Goal: Task Accomplishment & Management: Use online tool/utility

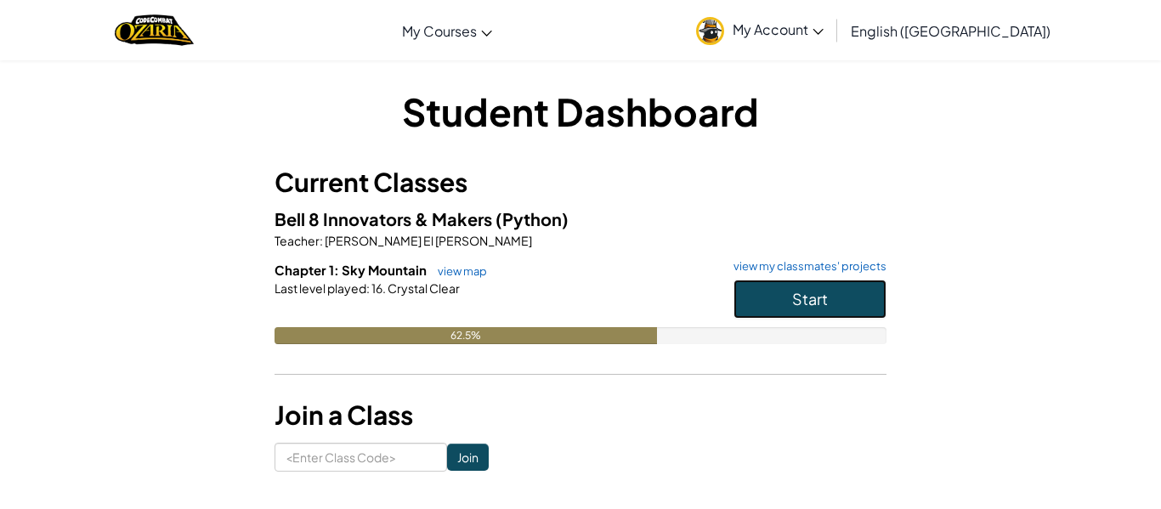
click at [797, 316] on button "Start" at bounding box center [810, 299] width 153 height 39
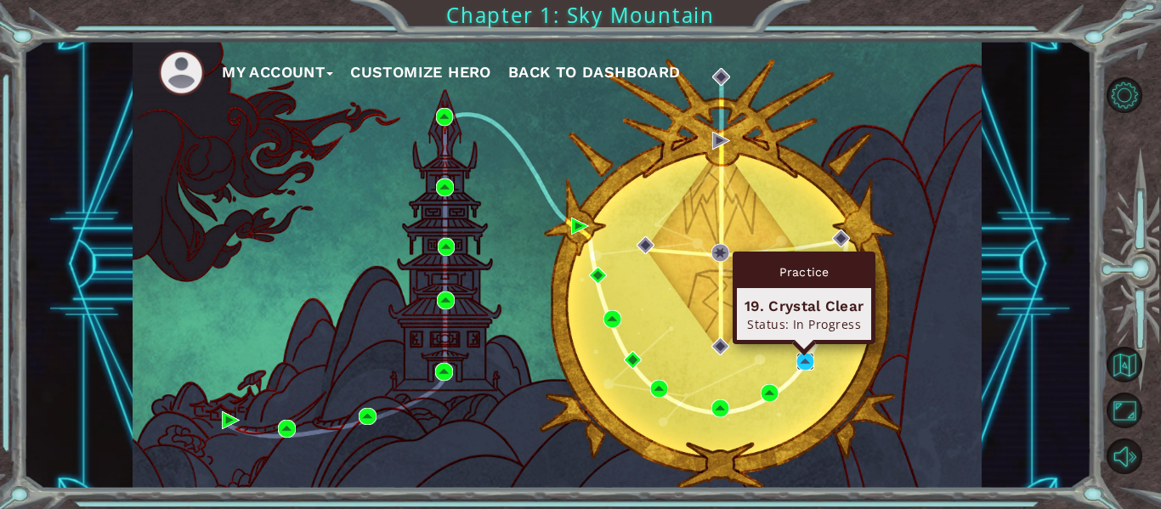
click at [808, 368] on img at bounding box center [806, 362] width 18 height 18
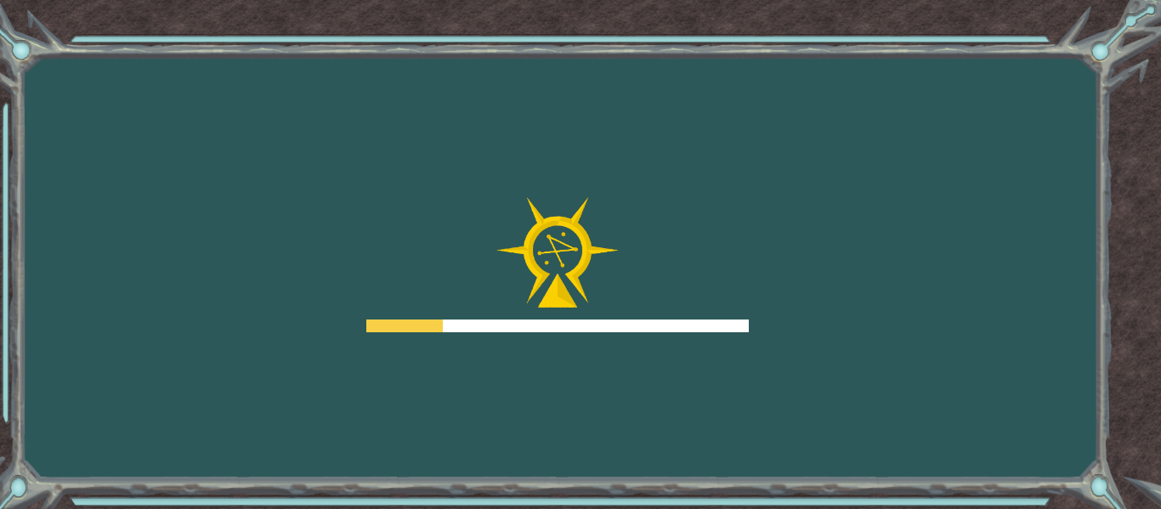
click at [807, 368] on div "Goals Error loading from server. Try refreshing the page. You'll need to join a…" at bounding box center [580, 254] width 1161 height 509
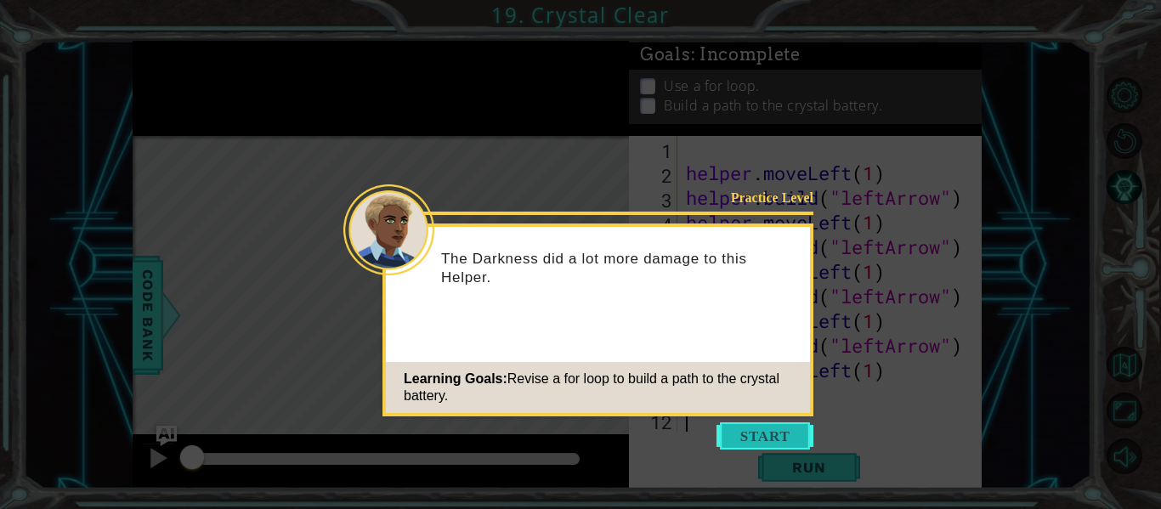
click at [763, 447] on button "Start" at bounding box center [765, 436] width 97 height 27
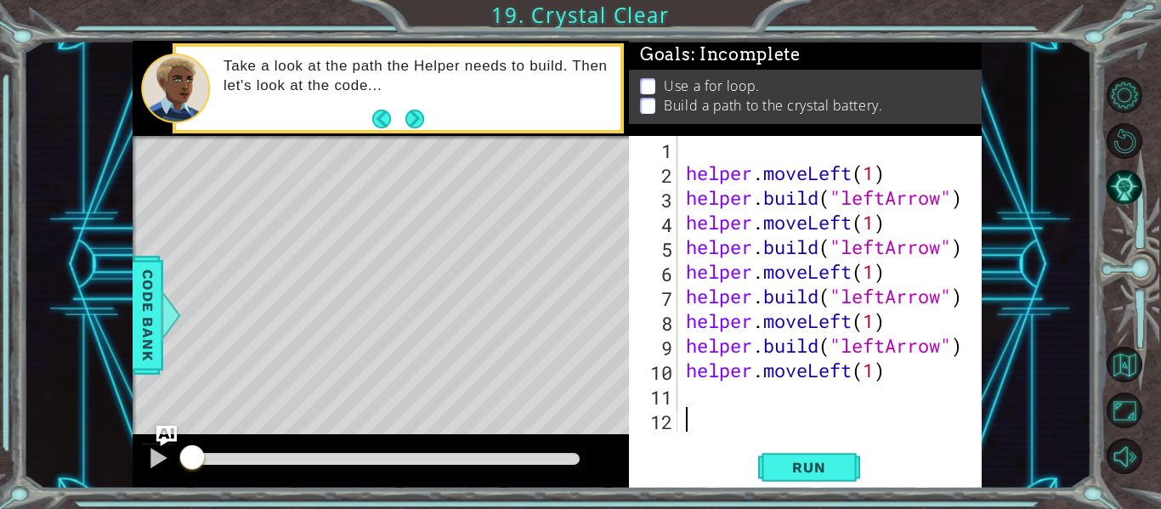
click at [398, 50] on div "Take a look at the path the Helper needs to build. Then let's look at the code.…" at bounding box center [416, 87] width 409 height 79
click at [835, 472] on span "Run" at bounding box center [808, 467] width 67 height 17
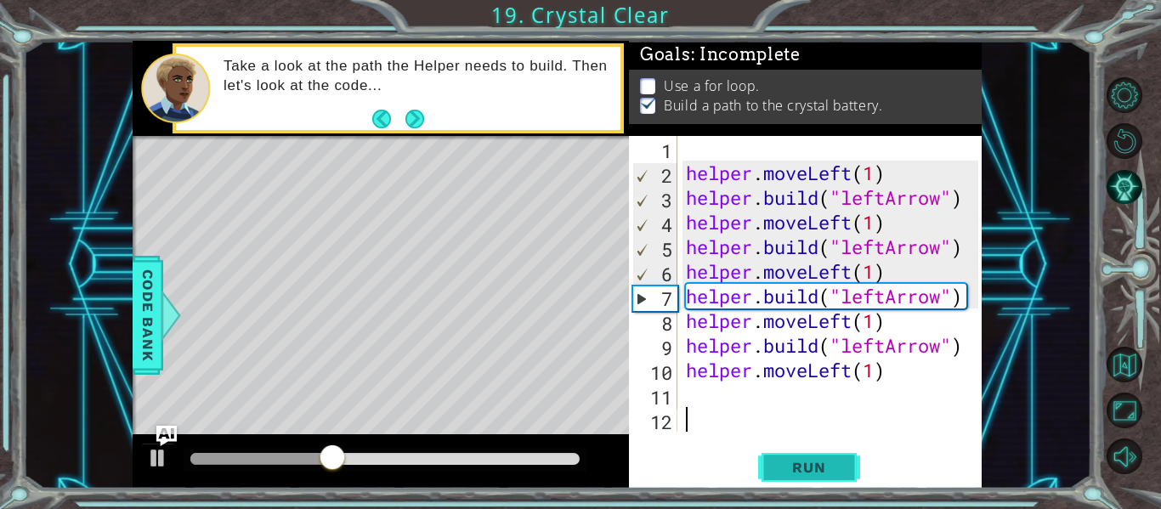
click at [835, 472] on span "Run" at bounding box center [808, 467] width 67 height 17
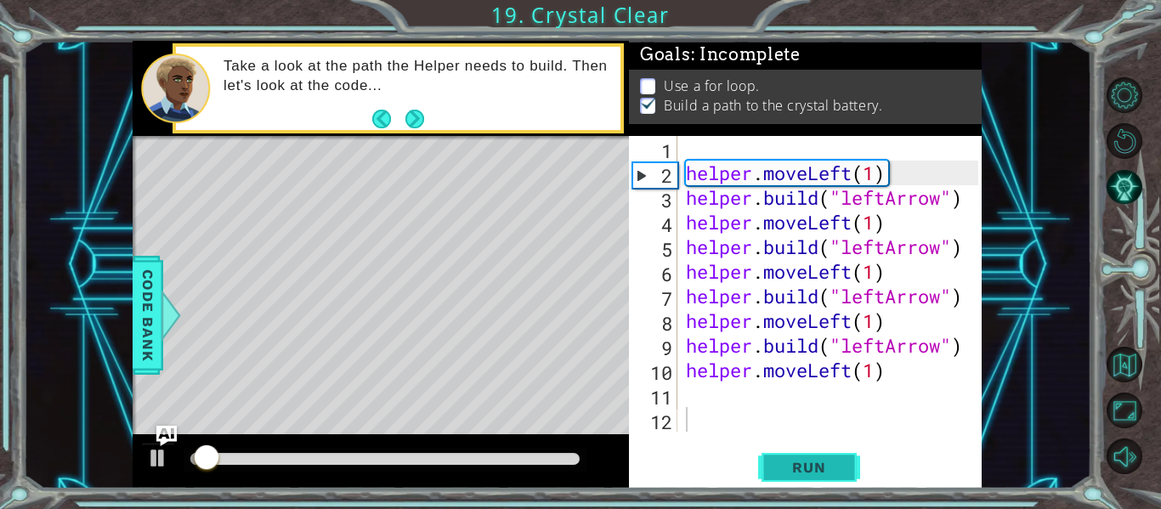
click at [835, 472] on span "Run" at bounding box center [808, 467] width 67 height 17
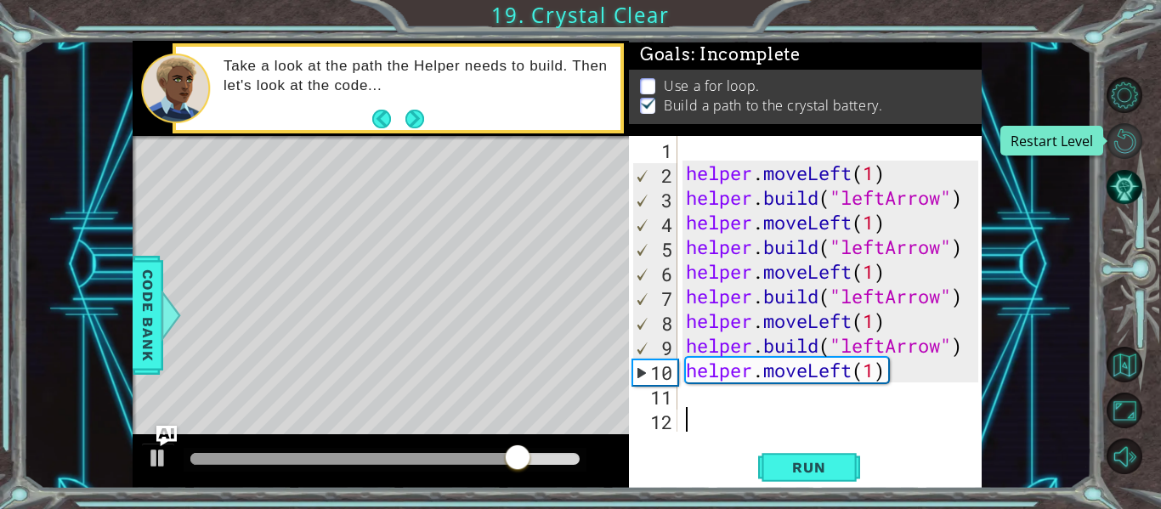
click at [1127, 141] on button "Restart Level" at bounding box center [1125, 141] width 36 height 36
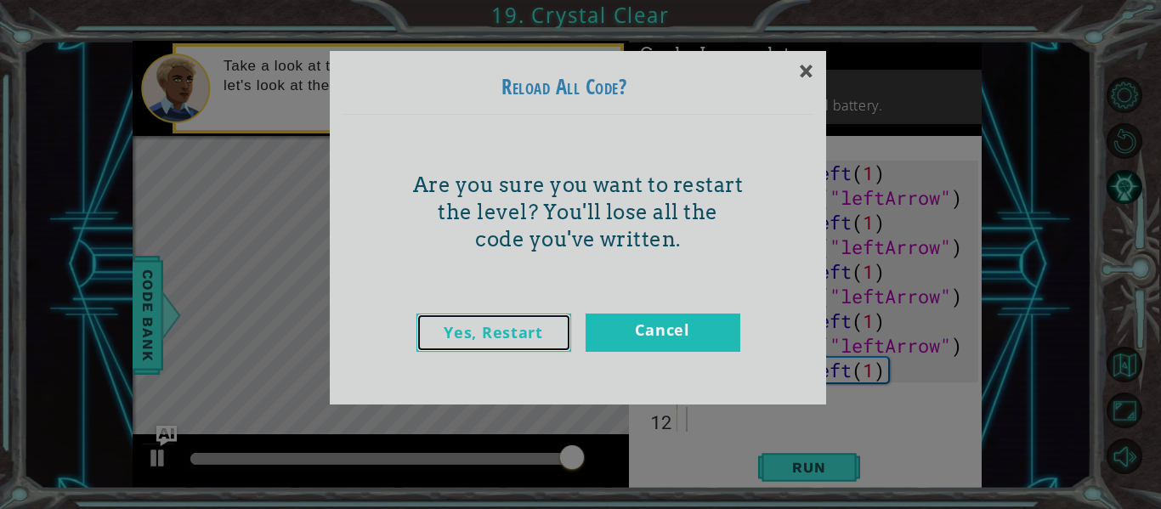
click at [545, 323] on link "Yes, Restart" at bounding box center [494, 333] width 155 height 38
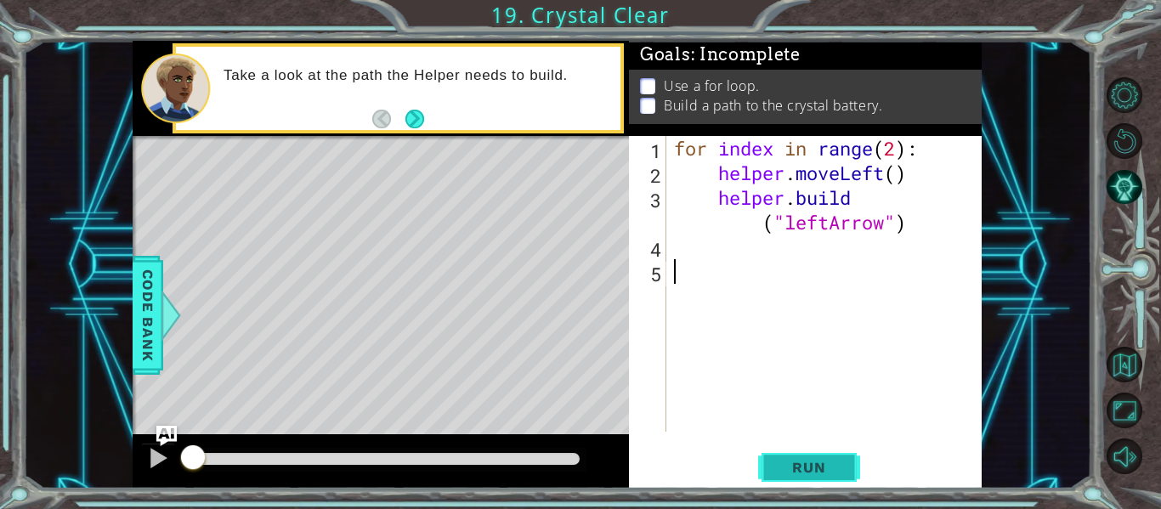
click at [793, 451] on button "Run" at bounding box center [809, 468] width 102 height 35
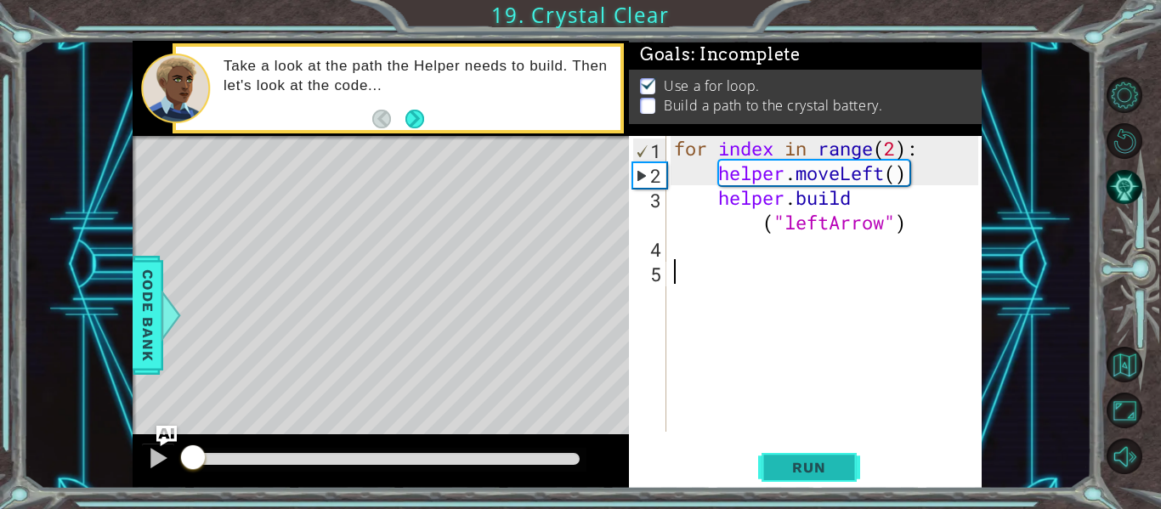
click at [841, 478] on button "Run" at bounding box center [809, 468] width 102 height 35
click at [779, 465] on span "Run" at bounding box center [808, 467] width 67 height 17
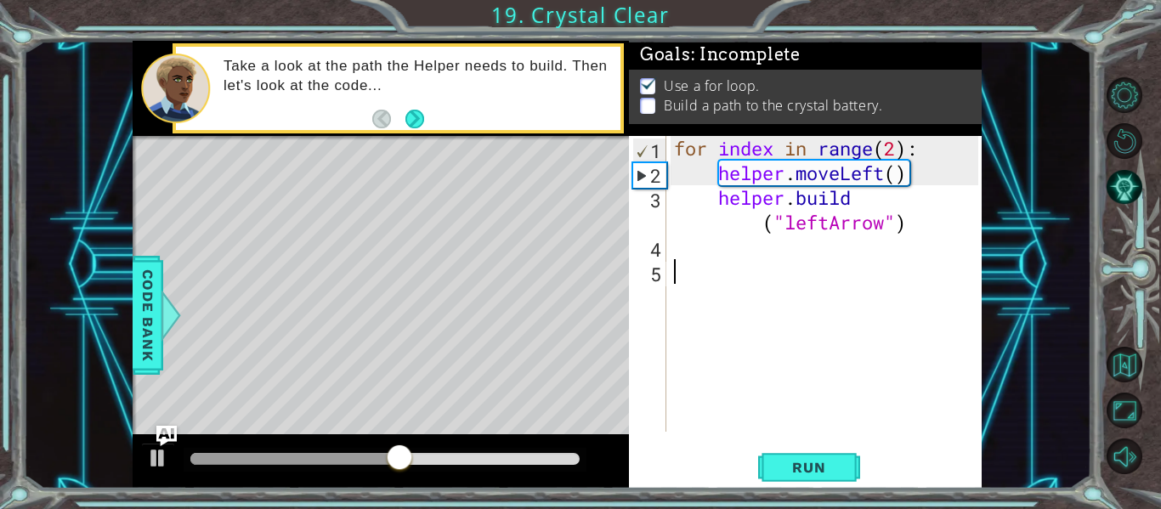
click at [900, 149] on div "for index in range ( 2 ) : helper . moveLeft ( ) helper . build ( "leftArrow" )" at bounding box center [829, 308] width 316 height 345
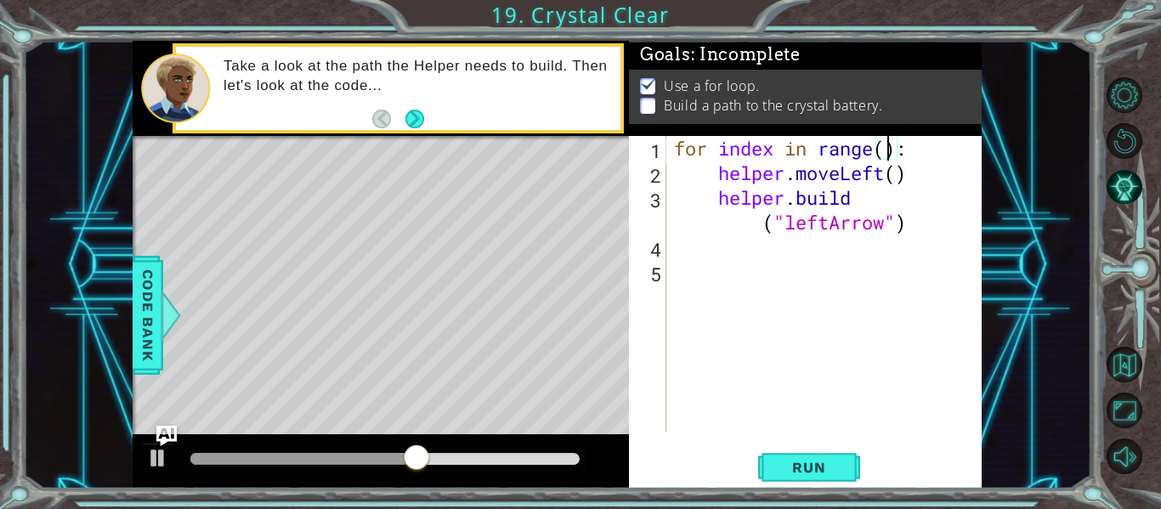
type textarea "for index in range(4):"
click at [747, 258] on div "for index in range ( 4 ) : helper . moveLeft ( ) helper . build ( "leftArrow" )" at bounding box center [829, 308] width 316 height 345
click at [827, 457] on button "Run" at bounding box center [809, 468] width 102 height 35
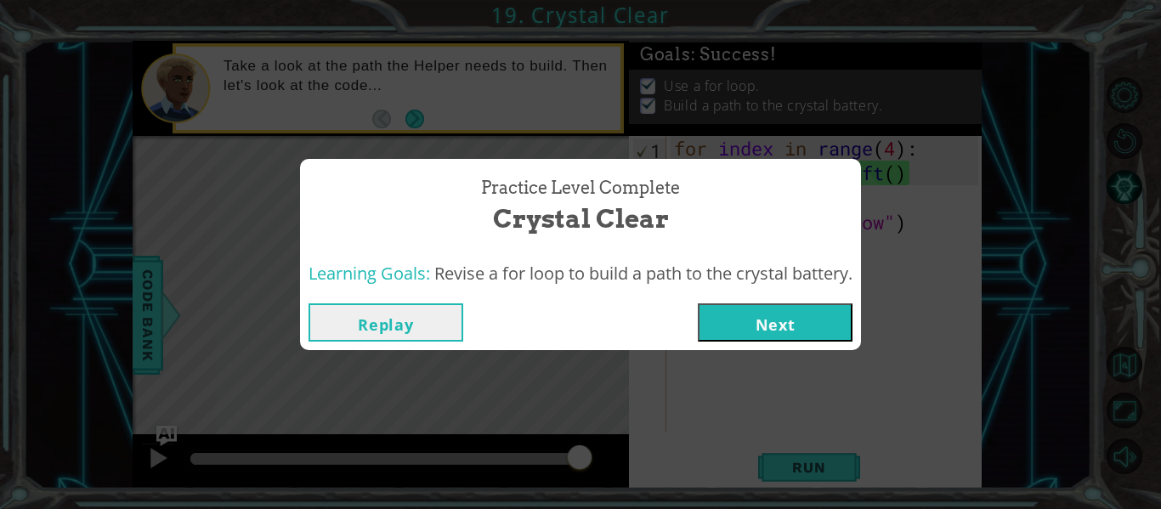
click at [758, 326] on button "Next" at bounding box center [775, 323] width 155 height 38
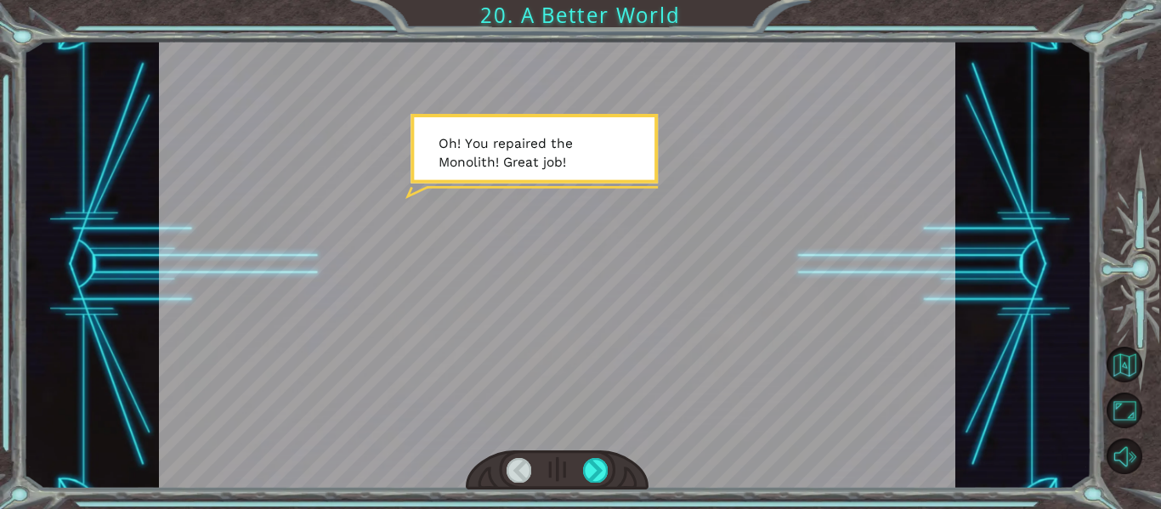
click at [673, 258] on div at bounding box center [558, 265] width 798 height 448
click at [673, 259] on div at bounding box center [558, 265] width 798 height 448
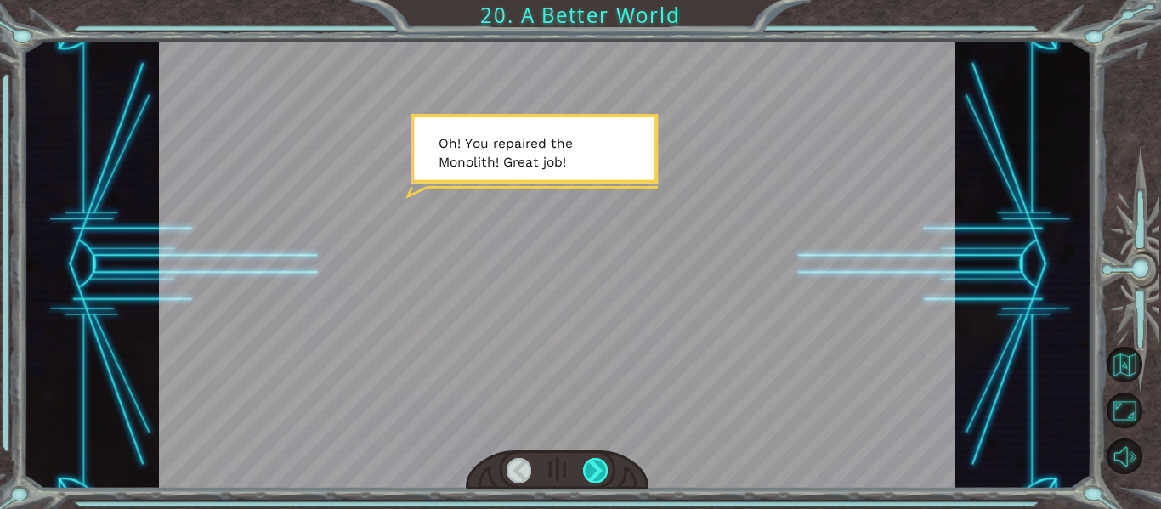
click at [598, 480] on div at bounding box center [595, 470] width 25 height 24
click at [583, 474] on div at bounding box center [595, 470] width 25 height 24
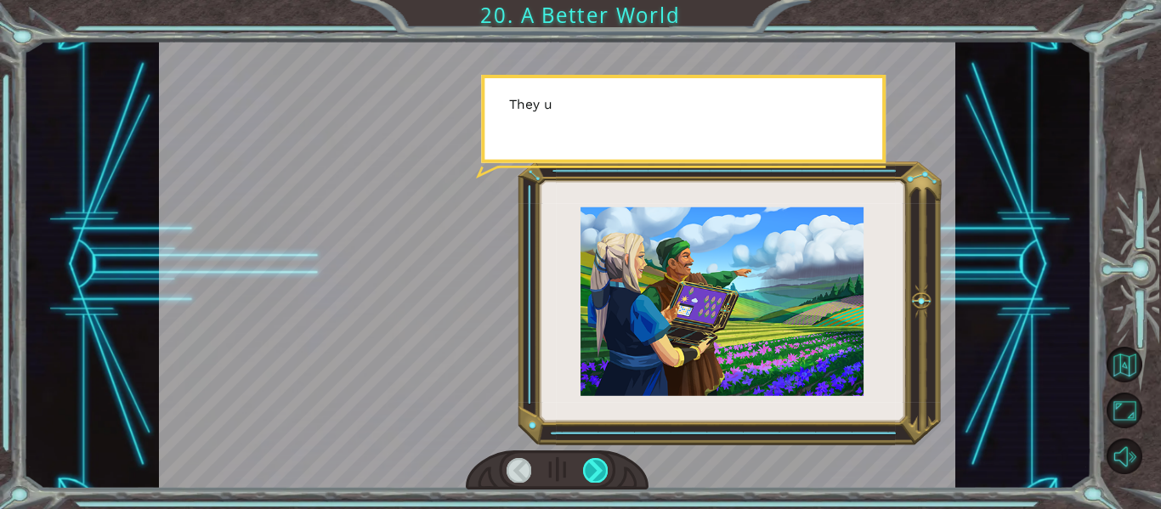
click at [583, 474] on div at bounding box center [595, 470] width 25 height 24
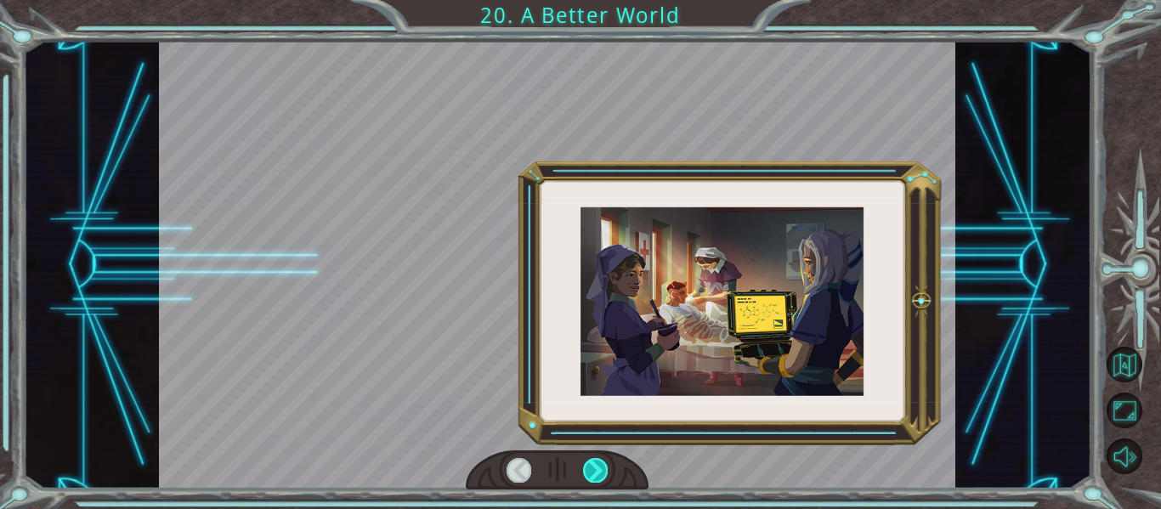
click at [583, 474] on div at bounding box center [595, 470] width 25 height 24
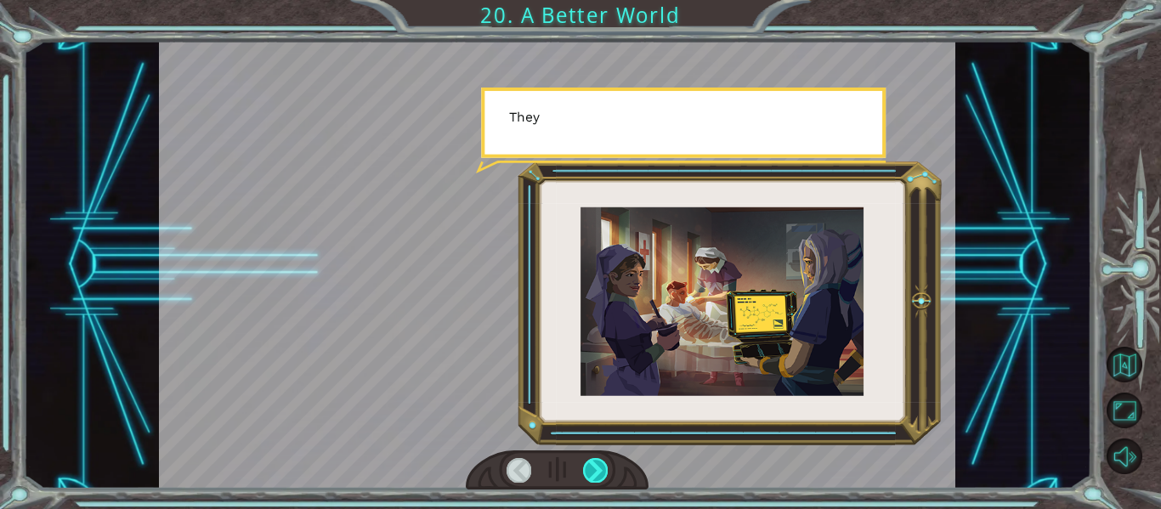
click at [583, 474] on div at bounding box center [595, 470] width 25 height 24
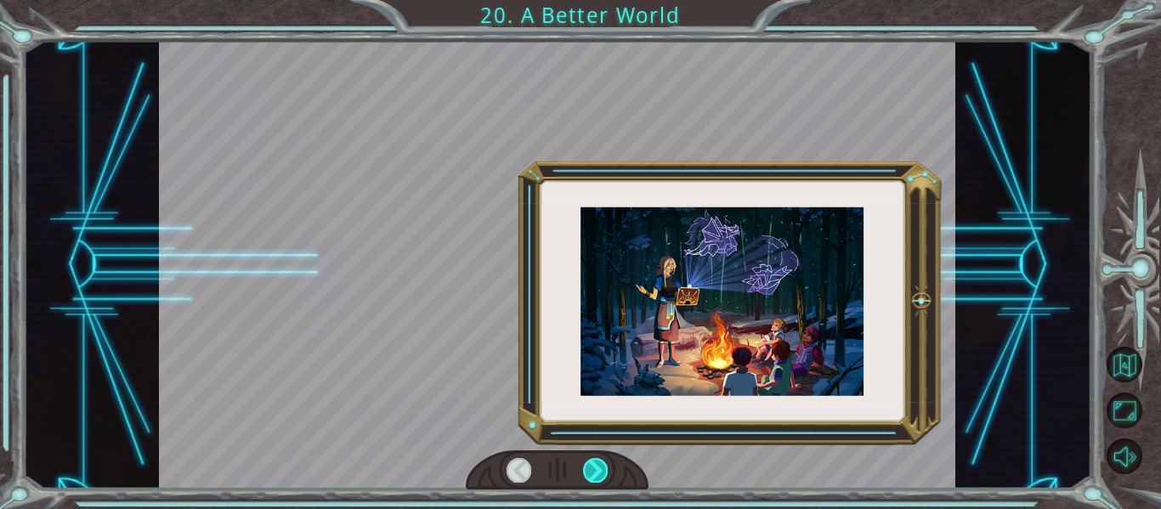
click at [583, 474] on div at bounding box center [595, 470] width 25 height 24
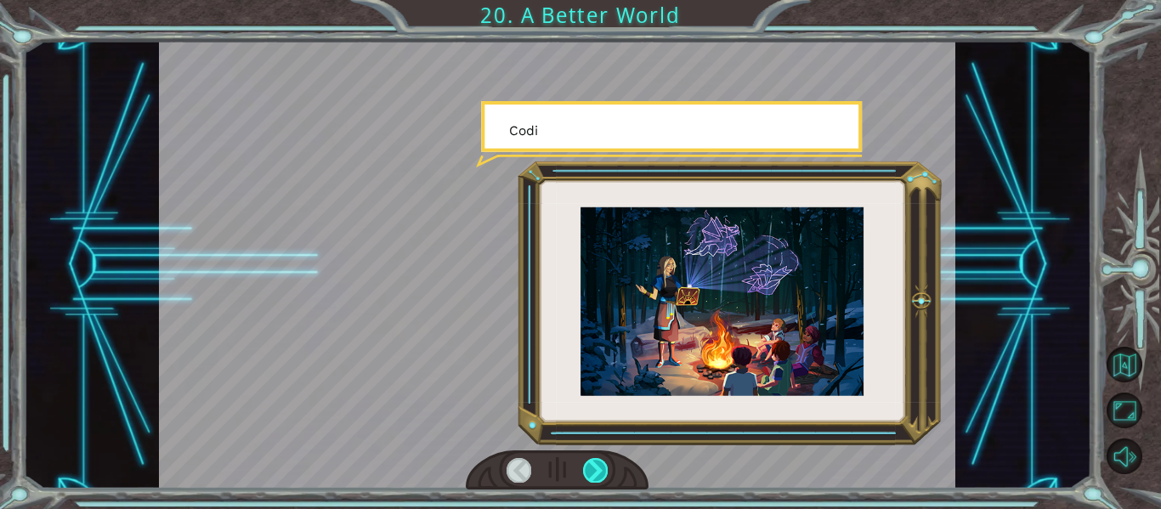
click at [583, 474] on div at bounding box center [595, 470] width 25 height 24
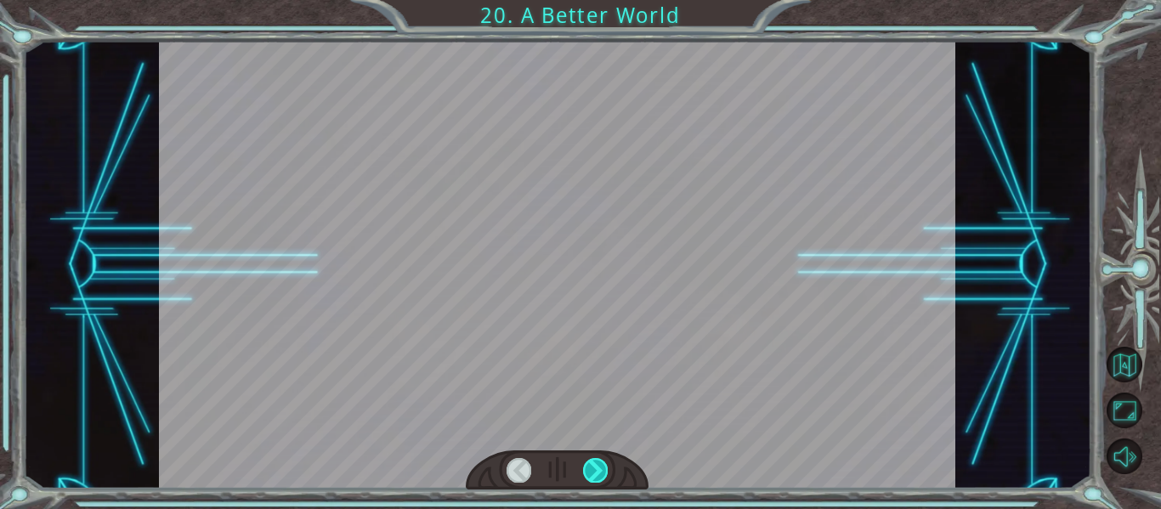
click at [583, 474] on div at bounding box center [595, 470] width 25 height 24
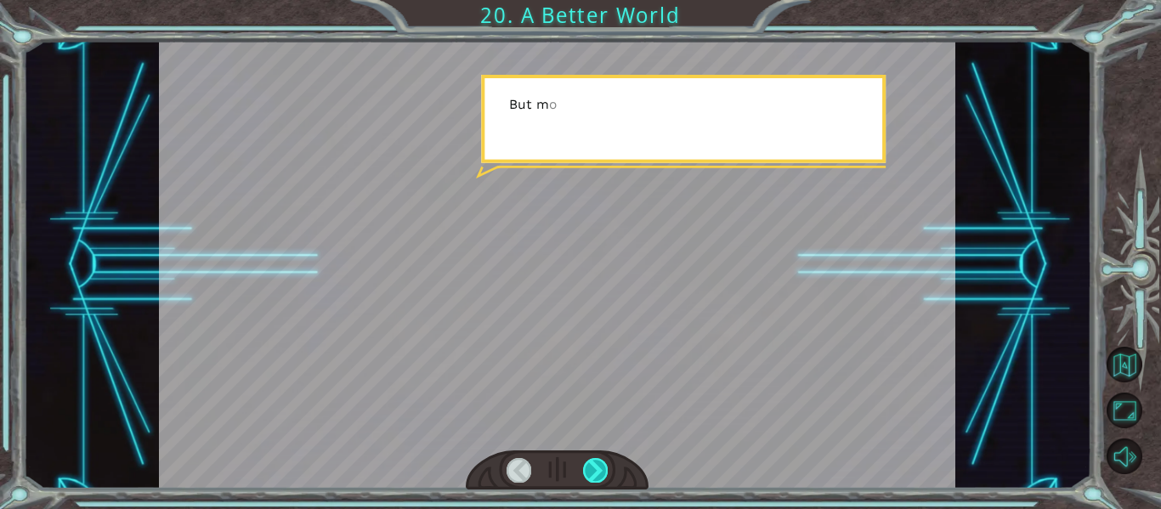
click at [583, 474] on div at bounding box center [595, 470] width 25 height 24
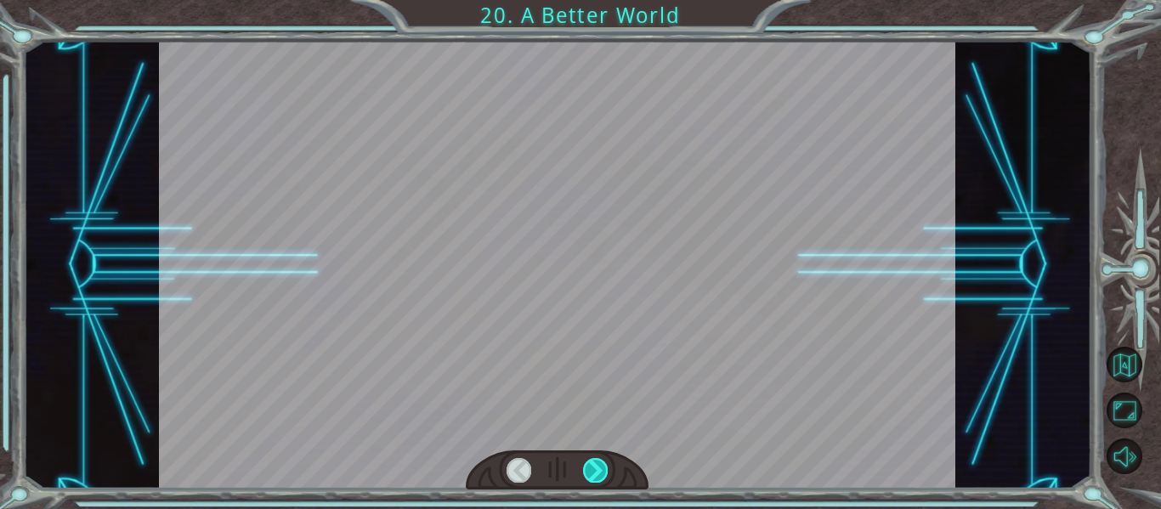
click at [583, 474] on div at bounding box center [595, 470] width 25 height 24
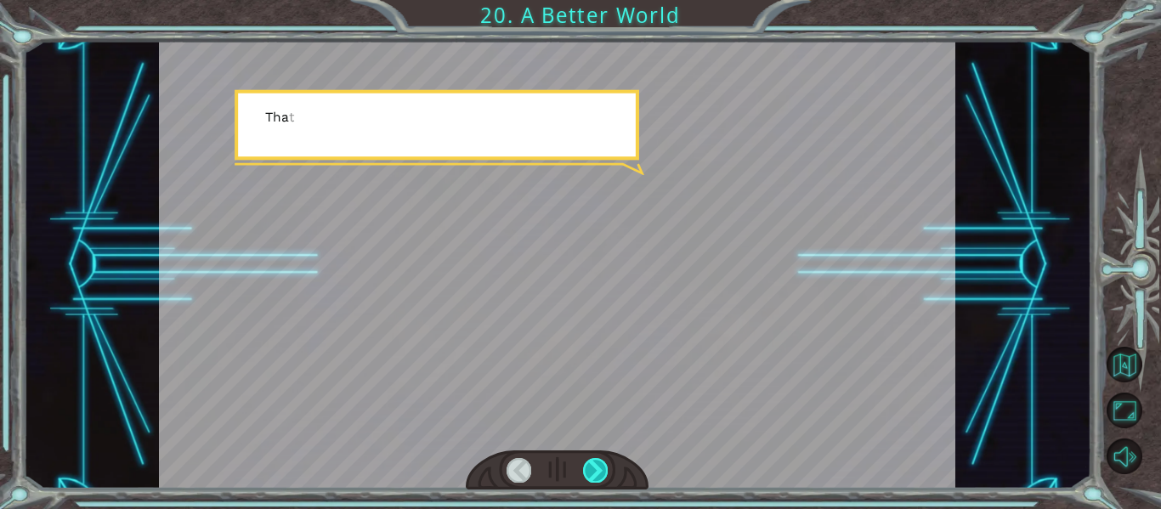
click at [583, 474] on div at bounding box center [595, 470] width 25 height 24
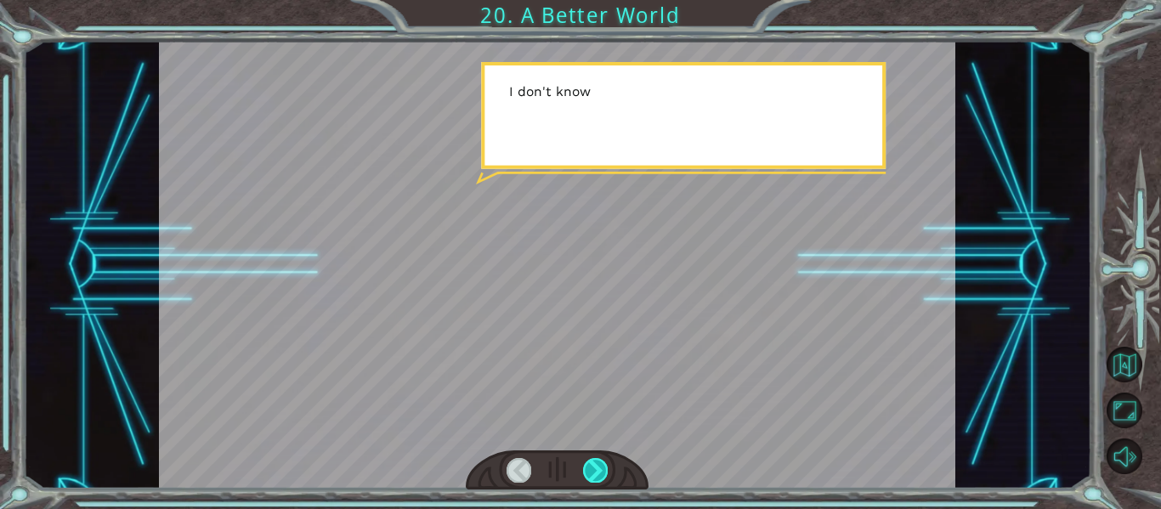
click at [583, 474] on div at bounding box center [595, 470] width 25 height 24
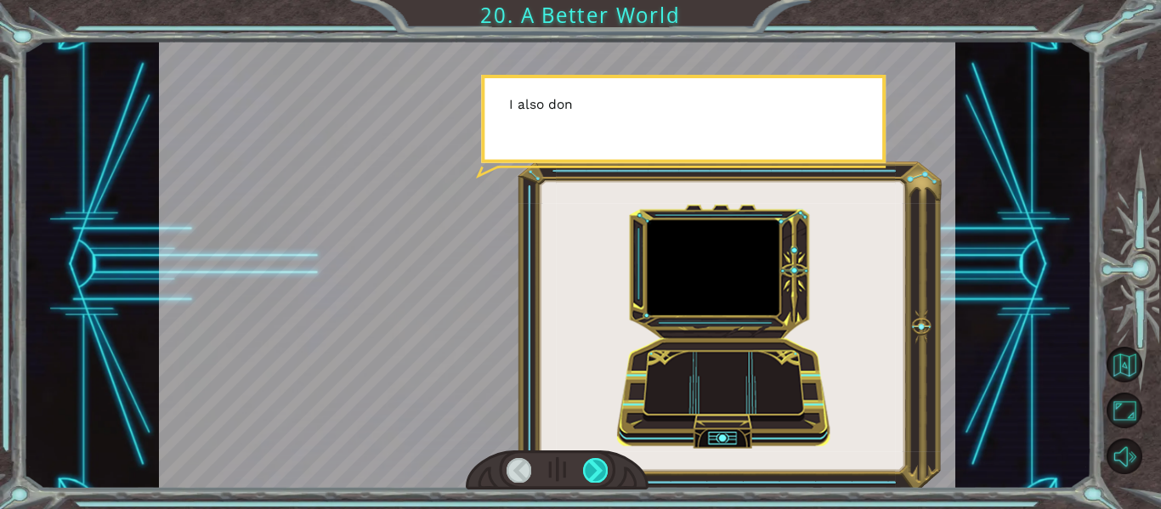
click at [583, 474] on div at bounding box center [595, 470] width 25 height 24
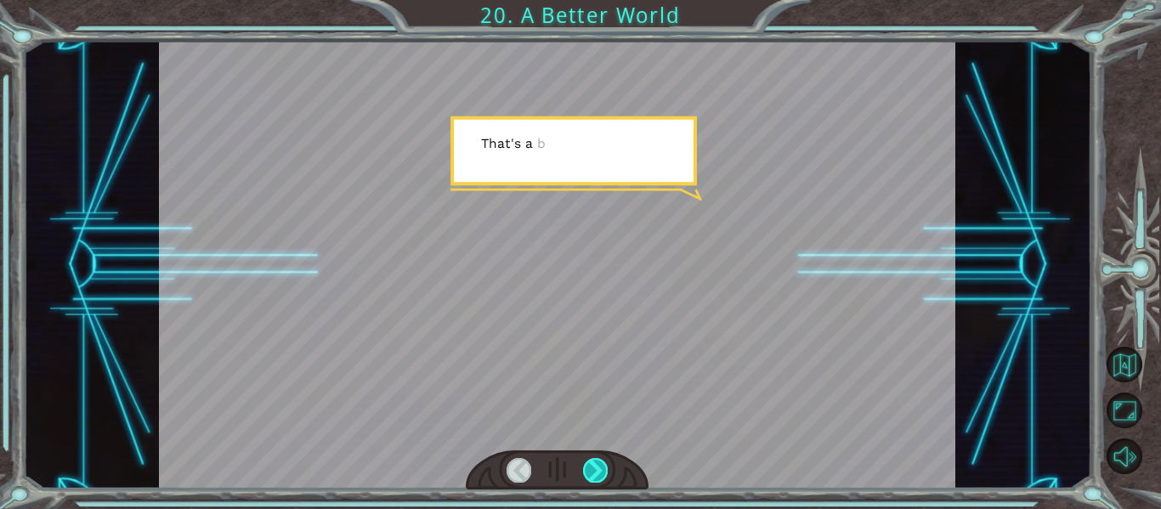
click at [583, 474] on div at bounding box center [595, 470] width 25 height 24
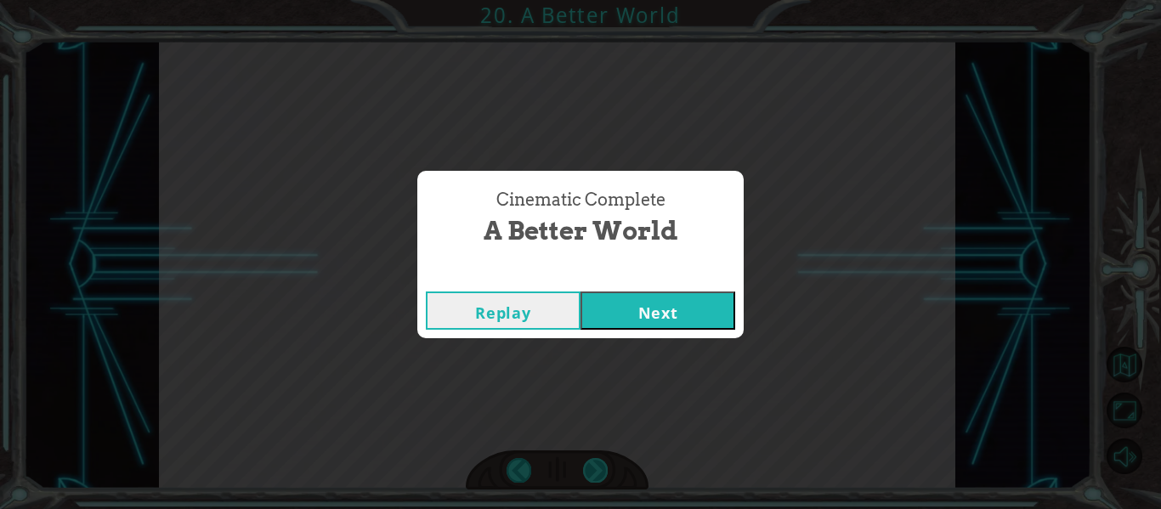
click at [667, 317] on button "Next" at bounding box center [658, 311] width 155 height 38
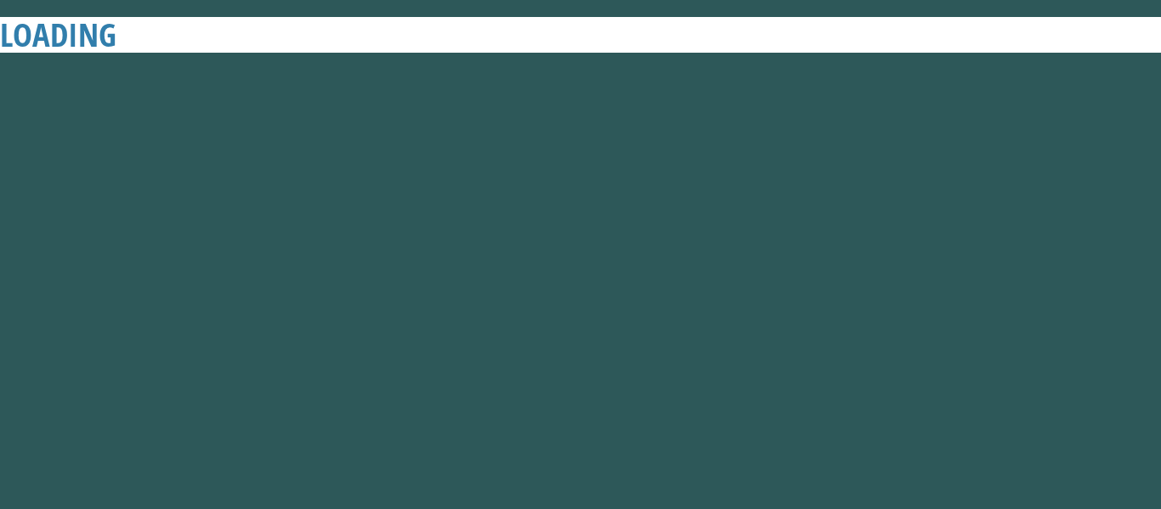
click at [667, 317] on button "Next" at bounding box center [658, 311] width 155 height 38
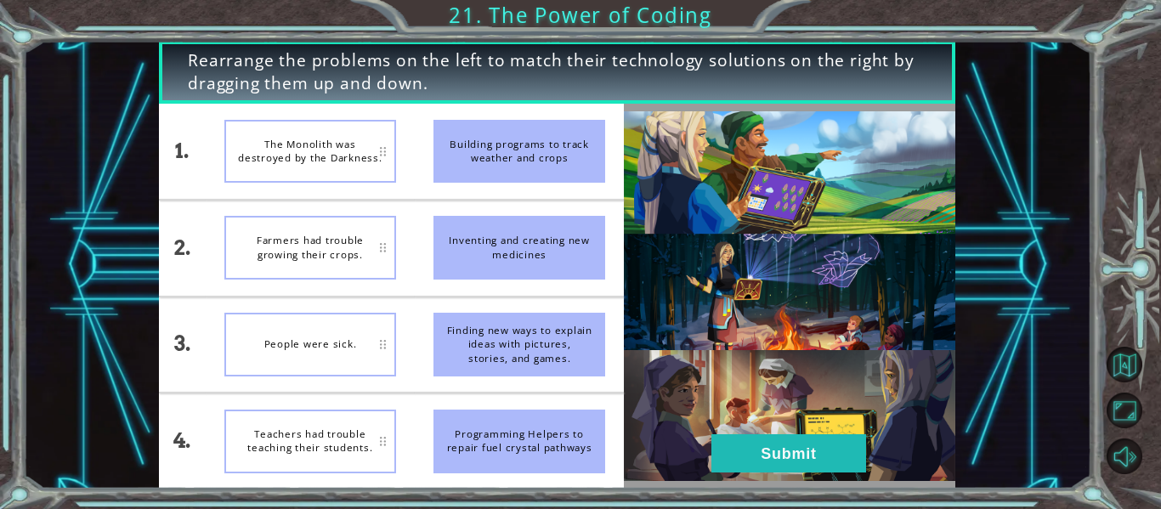
drag, startPoint x: 571, startPoint y: 166, endPoint x: 491, endPoint y: 213, distance: 93.8
click at [491, 213] on ul "Building programs to track weather and crops Inventing and creating new medicin…" at bounding box center [519, 296] width 209 height 385
click at [328, 254] on div "The Monolith was destroyed by the Darkness." at bounding box center [310, 248] width 172 height 64
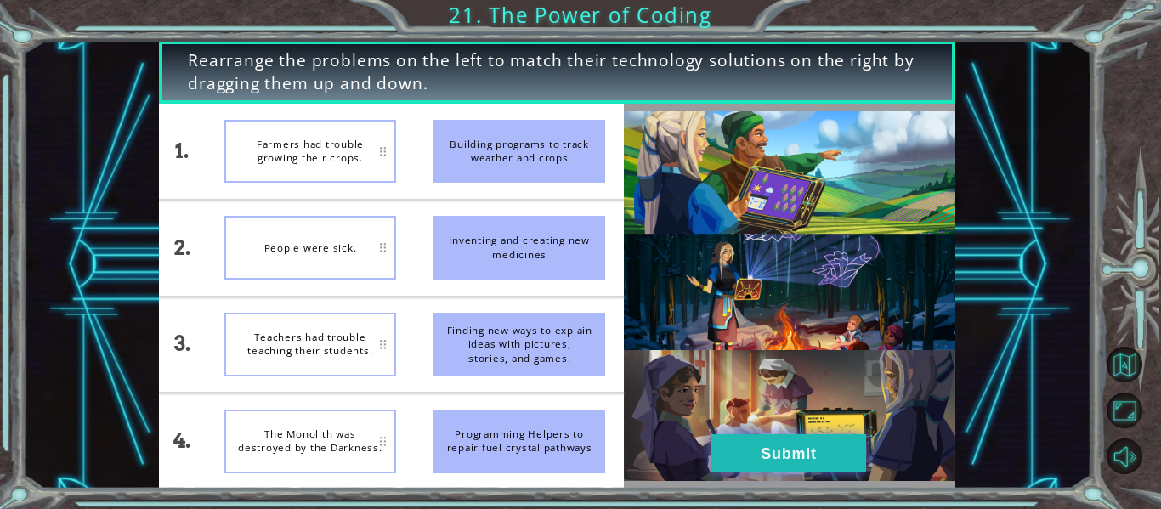
click at [777, 442] on button "Submit" at bounding box center [789, 453] width 155 height 38
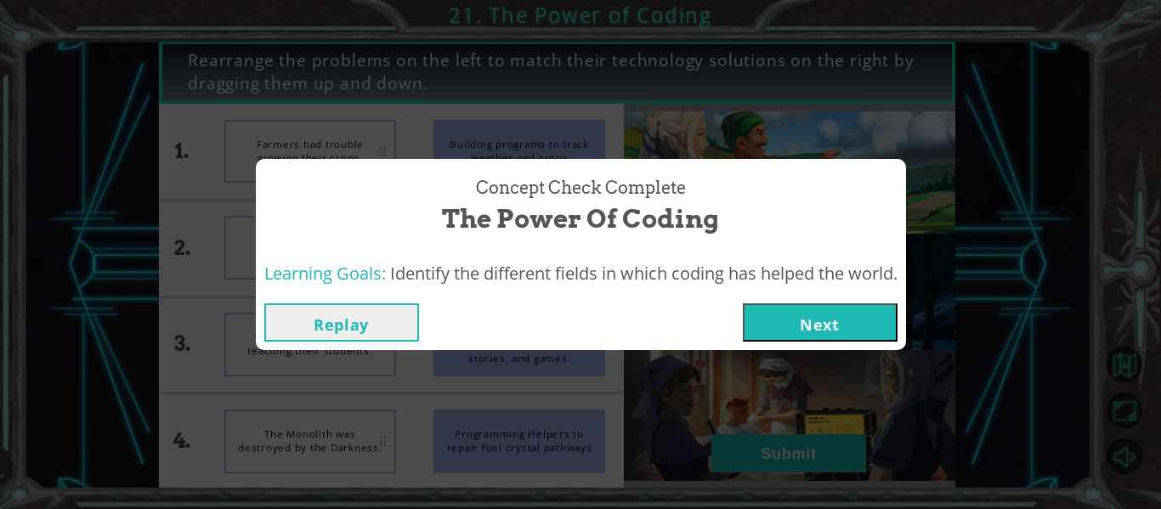
click at [792, 340] on button "Next" at bounding box center [820, 323] width 155 height 38
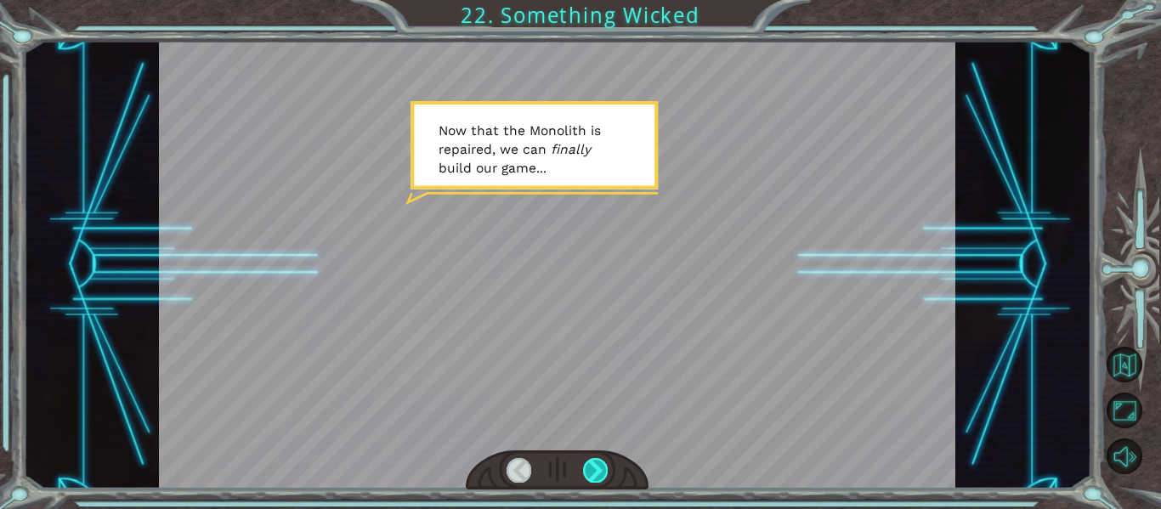
click at [593, 478] on div at bounding box center [595, 470] width 25 height 24
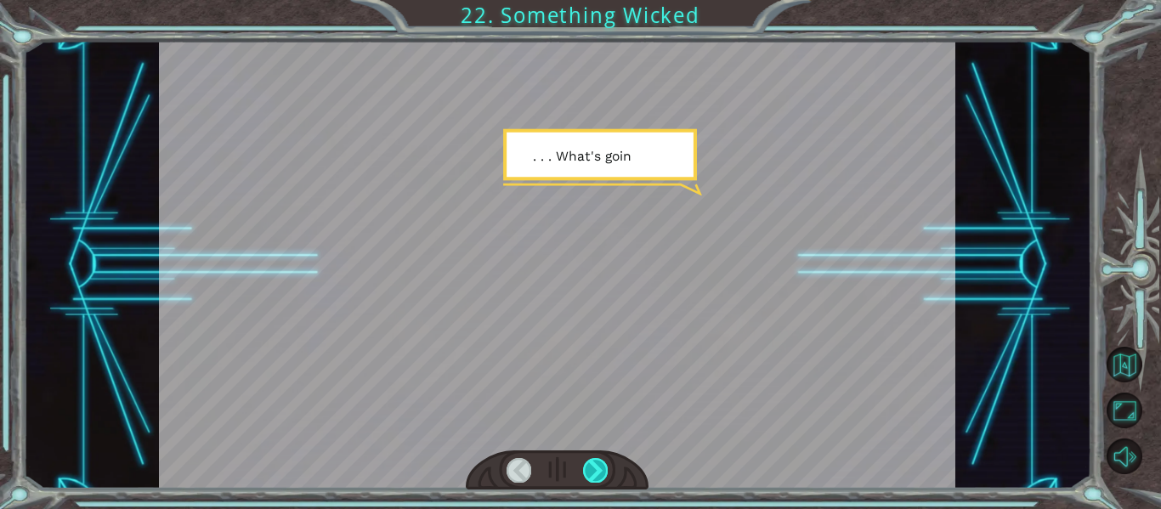
click at [593, 478] on div at bounding box center [595, 470] width 25 height 24
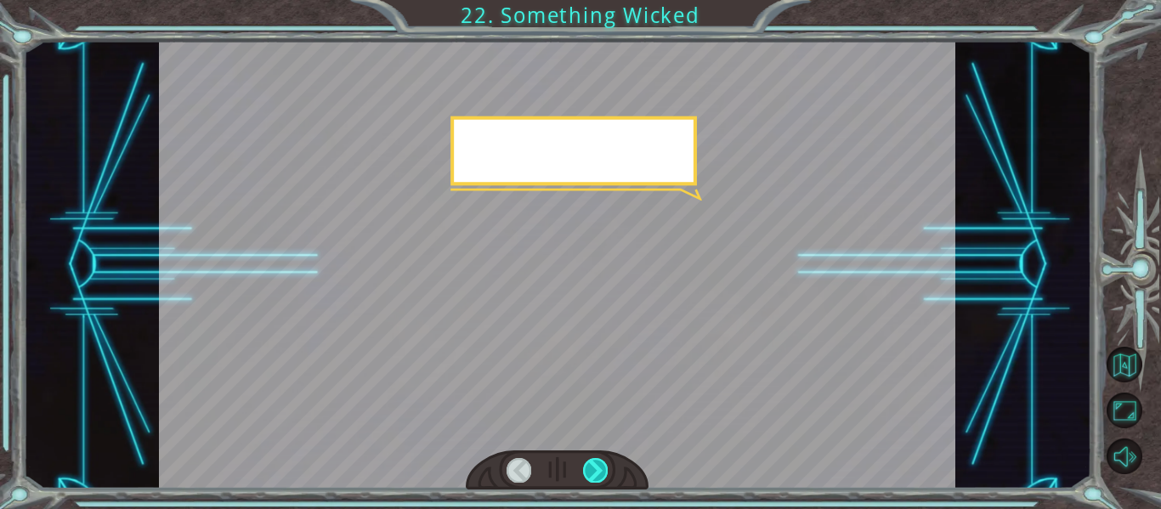
click at [593, 478] on div at bounding box center [595, 470] width 25 height 24
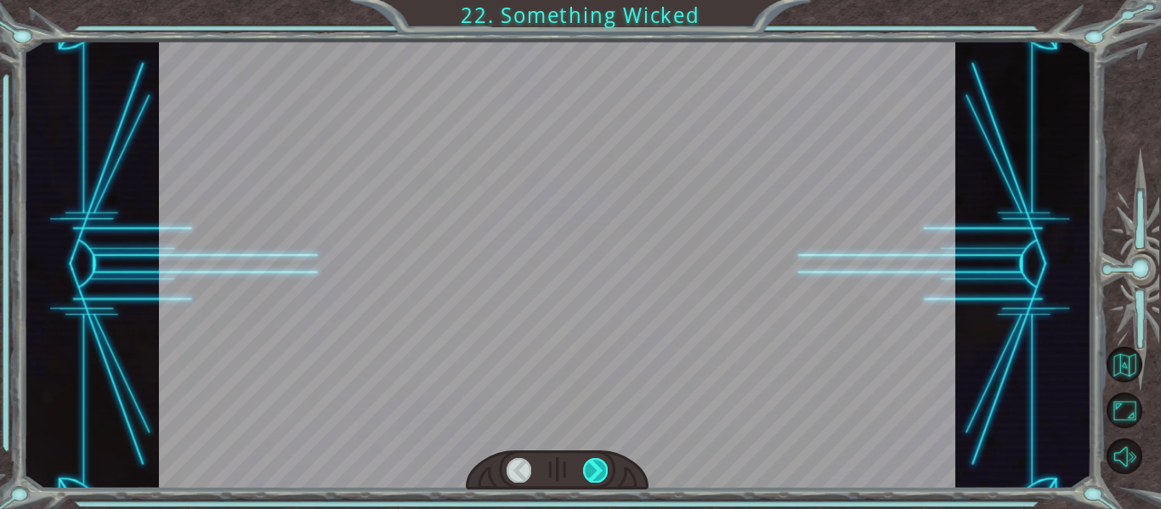
click at [593, 478] on div at bounding box center [595, 470] width 25 height 24
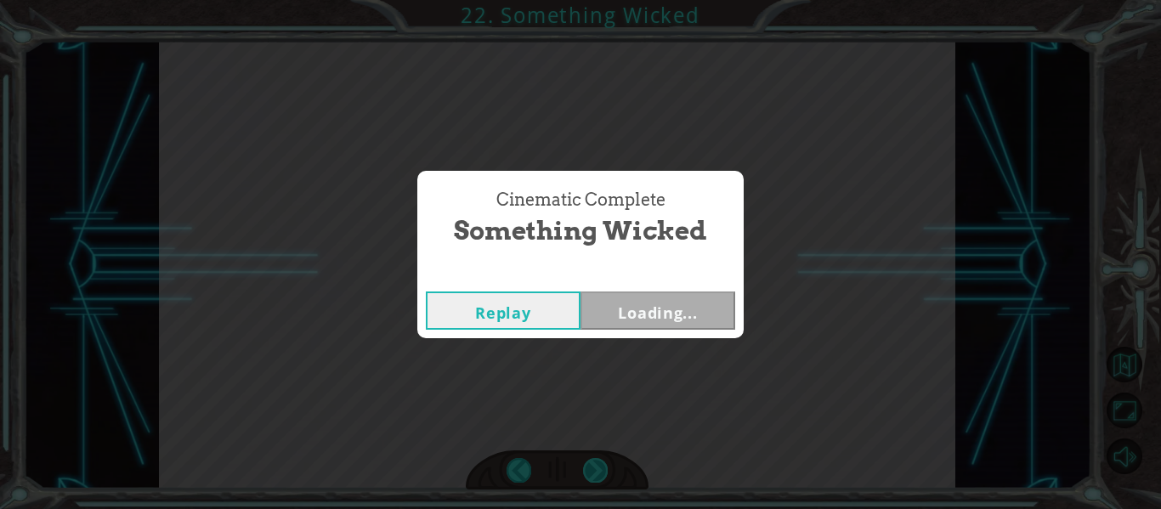
click at [593, 478] on div "Cinematic Complete Something Wicked Replay Loading..." at bounding box center [580, 254] width 1161 height 509
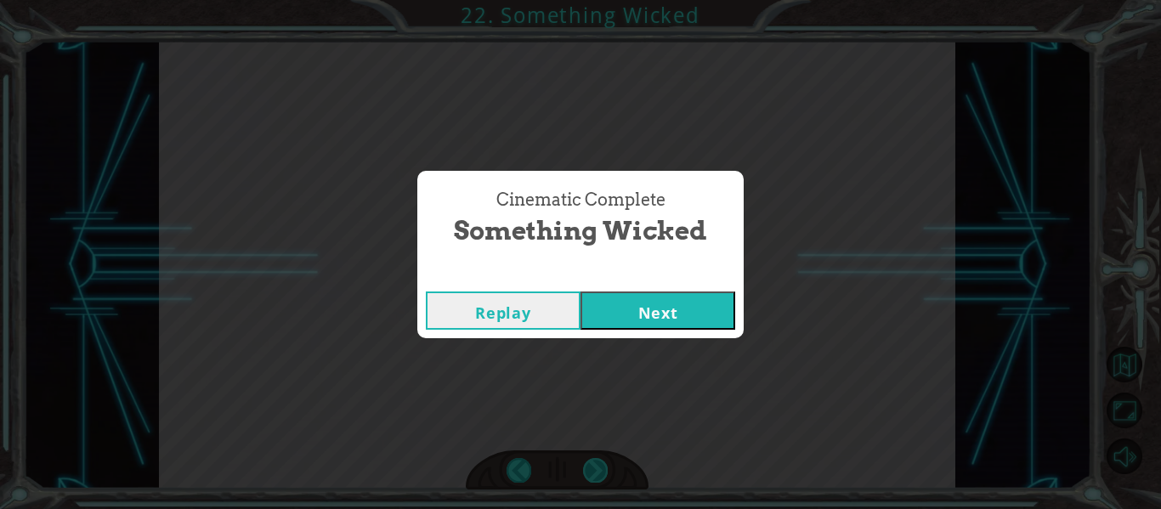
click at [593, 478] on div "Cinematic Complete Something Wicked Replay Next" at bounding box center [580, 254] width 1161 height 509
click at [683, 320] on button "Next" at bounding box center [658, 311] width 155 height 38
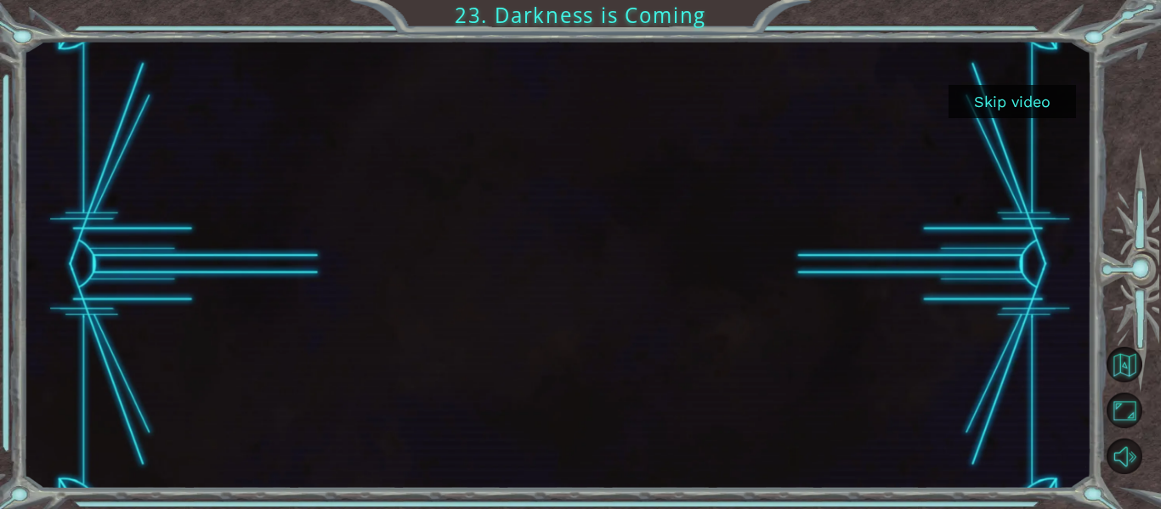
click at [683, 320] on div at bounding box center [557, 265] width 797 height 448
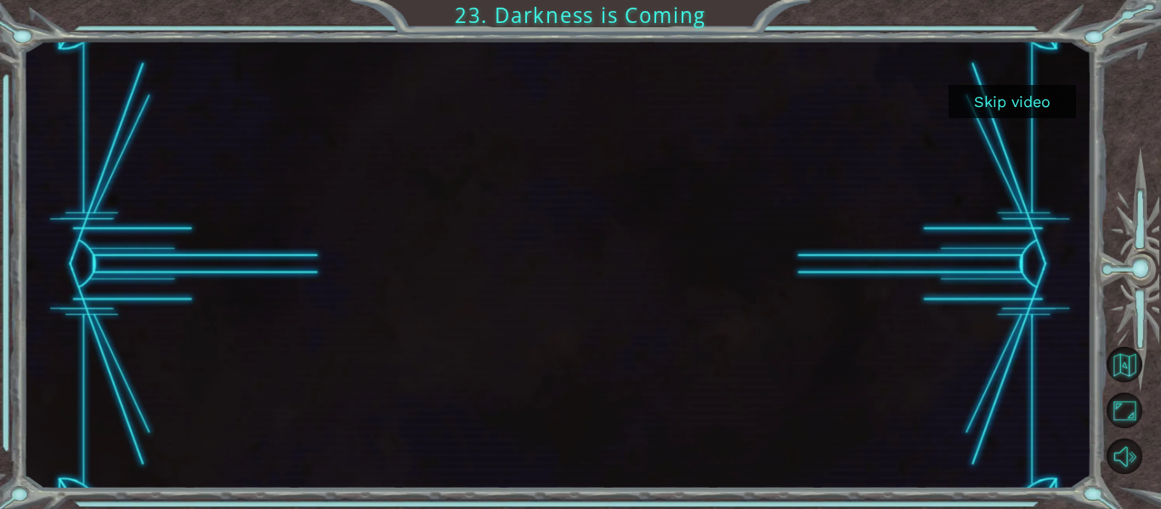
click at [683, 320] on div at bounding box center [557, 265] width 797 height 448
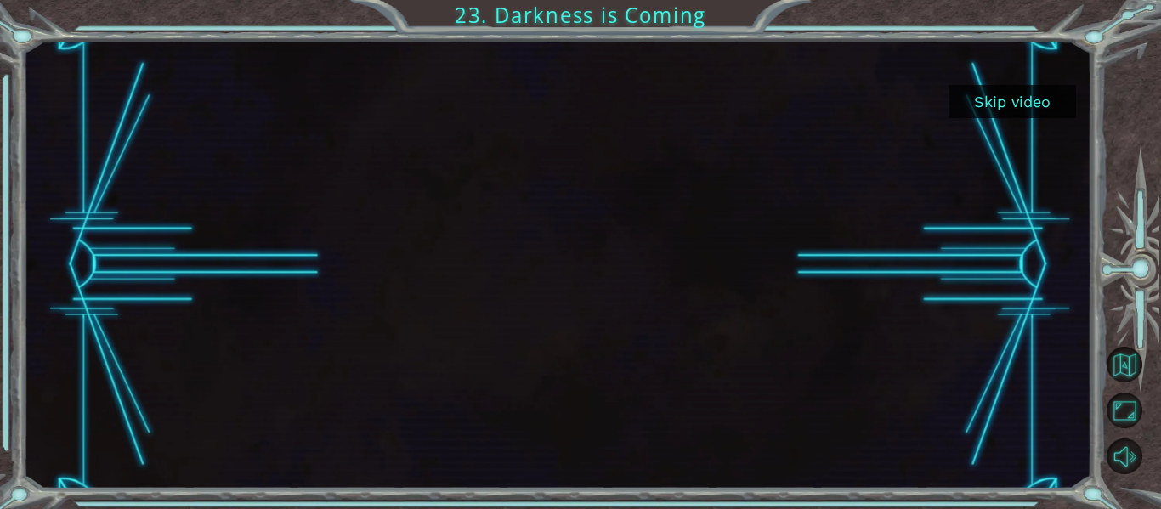
click at [1014, 102] on button "Skip video" at bounding box center [1013, 101] width 128 height 33
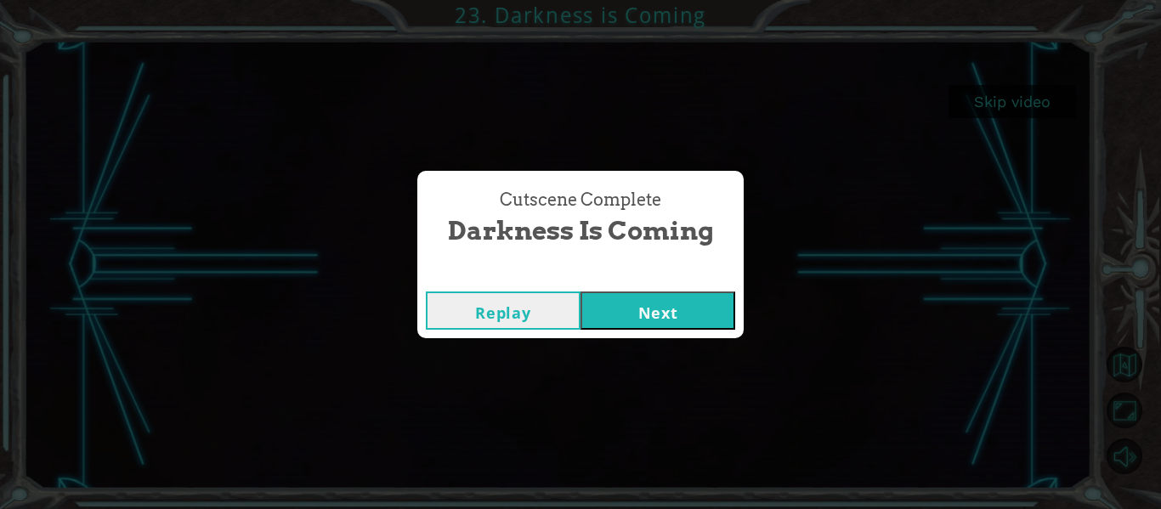
click at [1014, 101] on div "Cutscene Complete Darkness is Coming Replay Next" at bounding box center [580, 254] width 1161 height 509
click at [667, 327] on button "Next" at bounding box center [658, 311] width 155 height 38
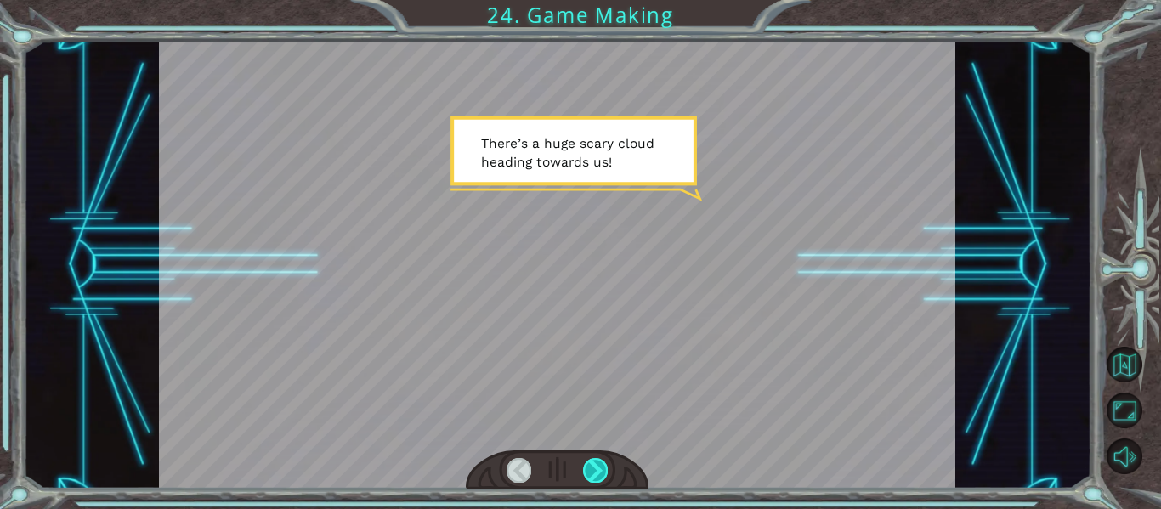
click at [593, 477] on div at bounding box center [595, 470] width 25 height 24
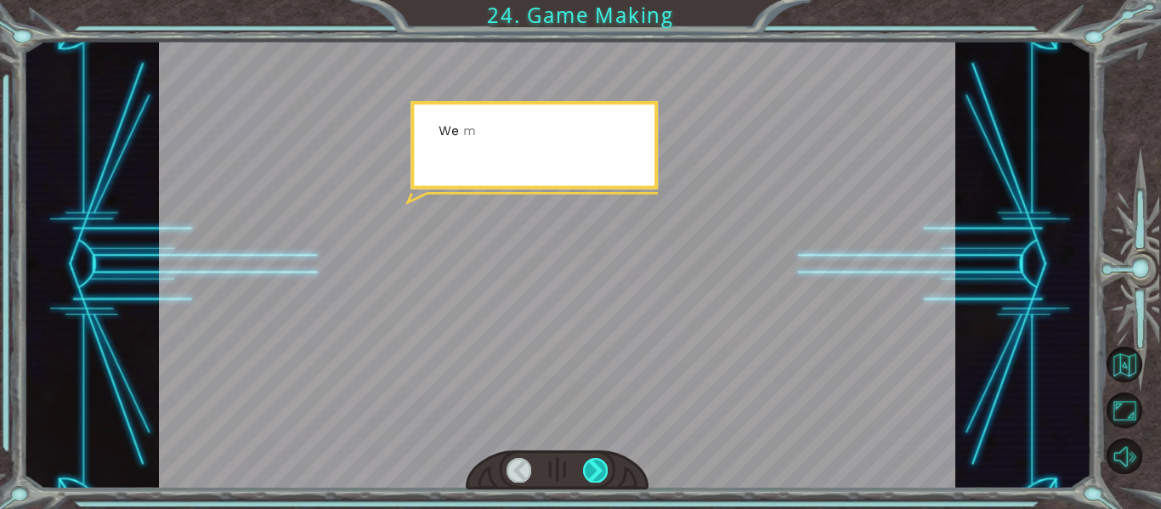
click at [593, 477] on div at bounding box center [595, 470] width 25 height 24
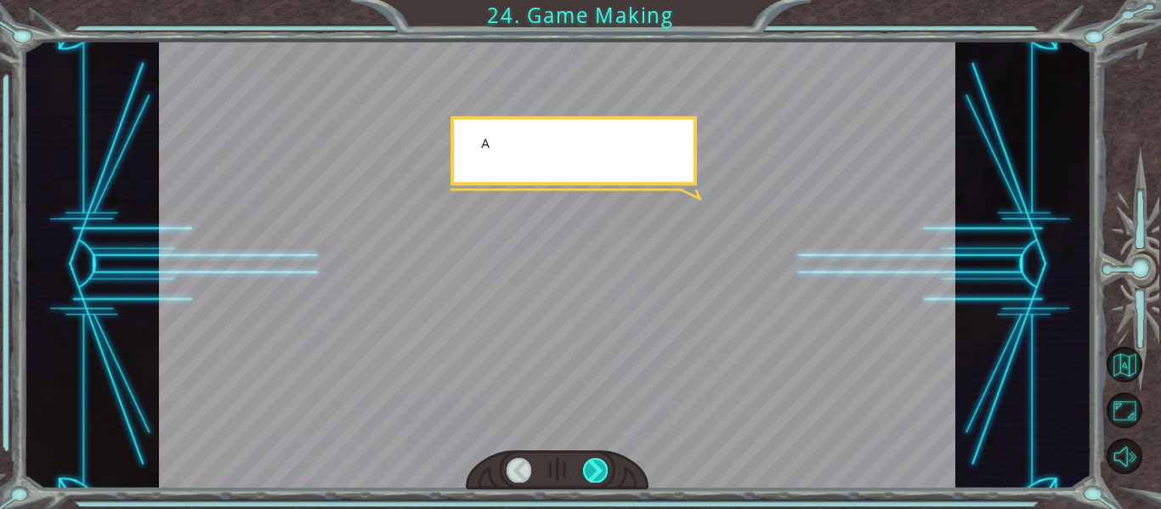
click at [593, 477] on div at bounding box center [595, 470] width 25 height 24
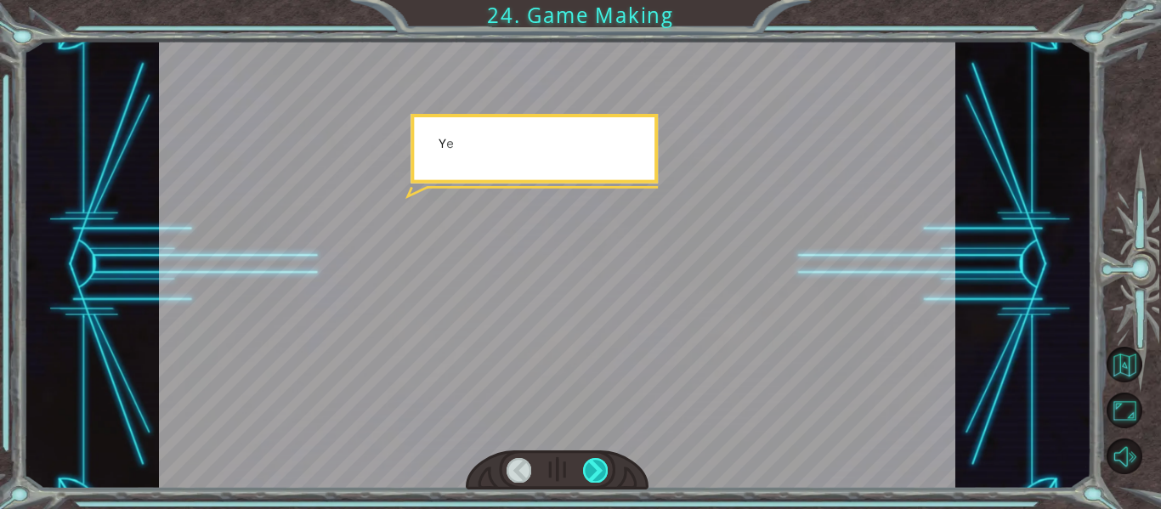
click at [593, 477] on div at bounding box center [595, 470] width 25 height 24
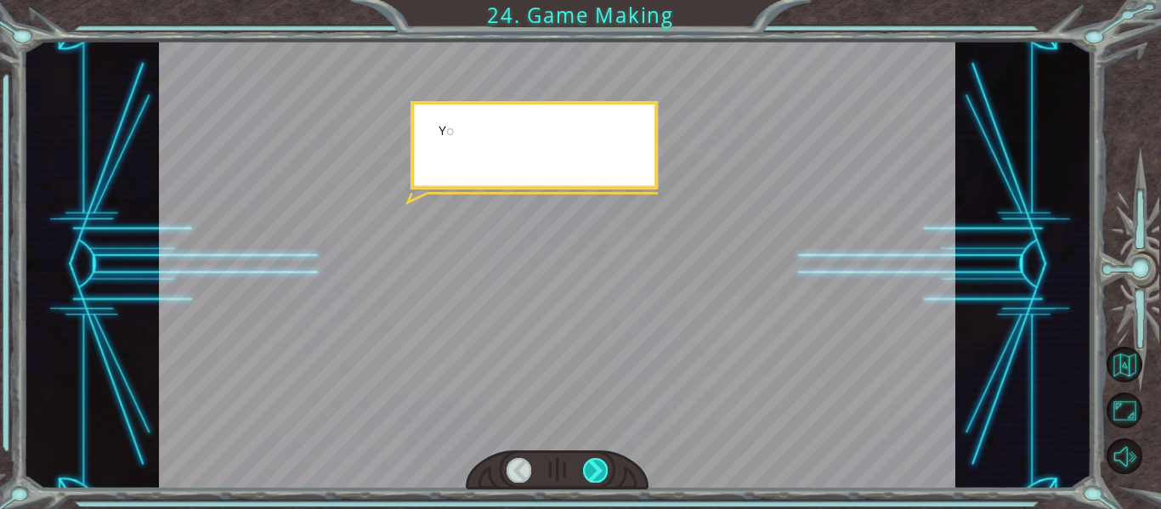
click at [593, 477] on div at bounding box center [595, 470] width 25 height 24
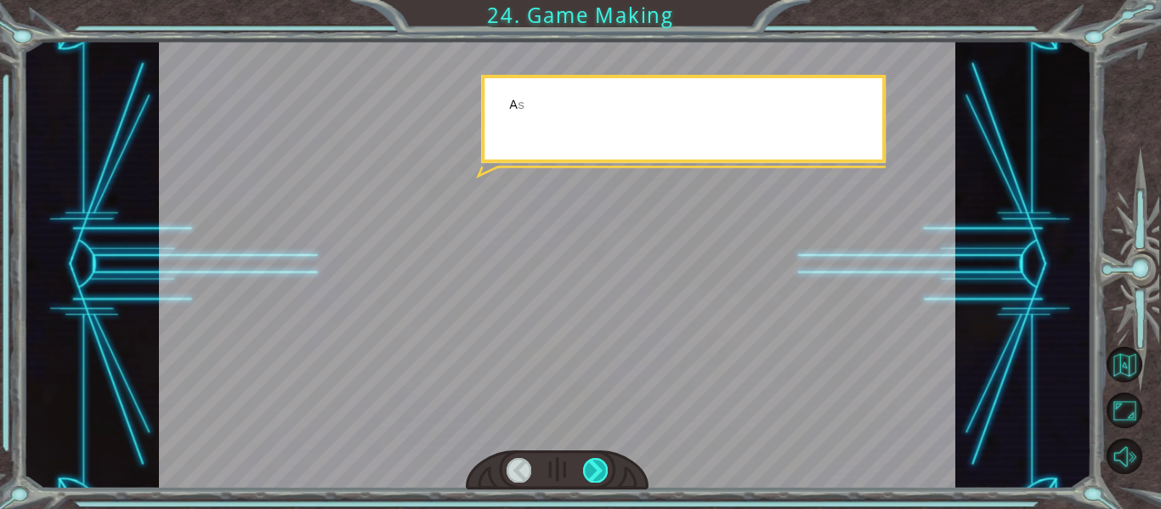
click at [593, 477] on div at bounding box center [595, 470] width 25 height 24
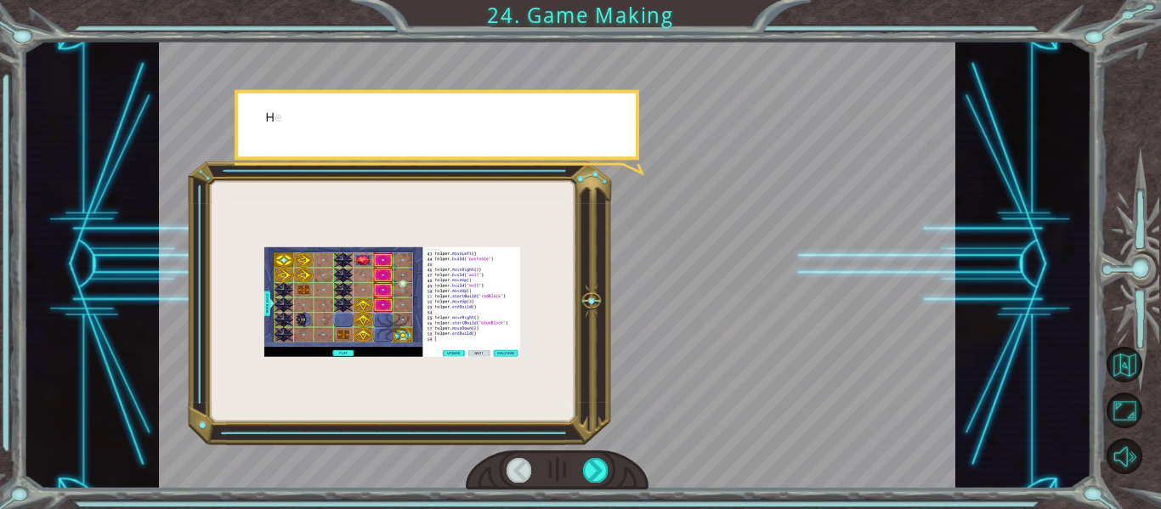
click at [609, 481] on div at bounding box center [558, 471] width 184 height 40
click at [610, 483] on div at bounding box center [558, 471] width 184 height 40
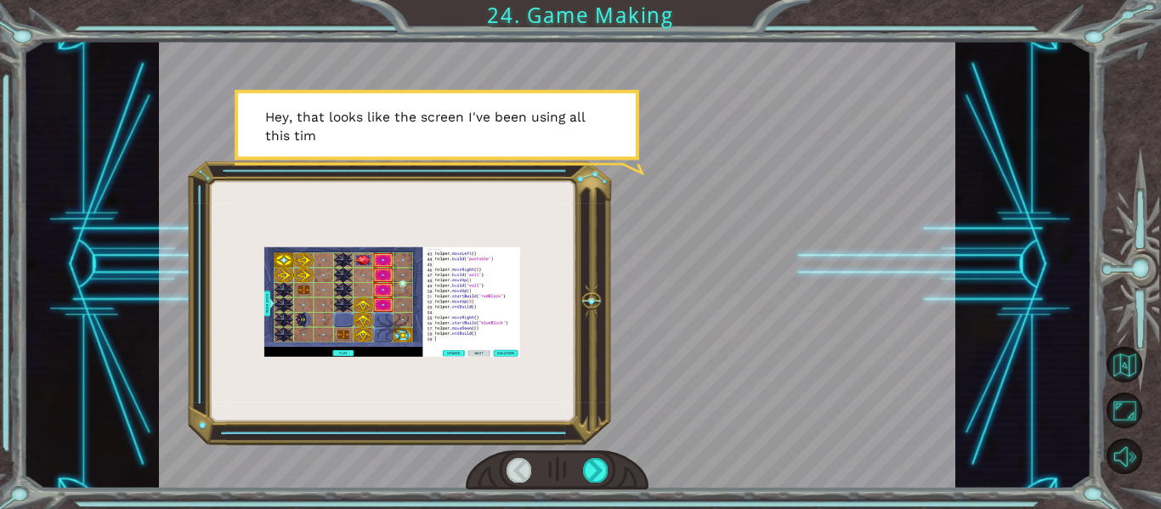
click at [610, 483] on div at bounding box center [558, 471] width 184 height 40
click at [584, 464] on div at bounding box center [595, 470] width 25 height 24
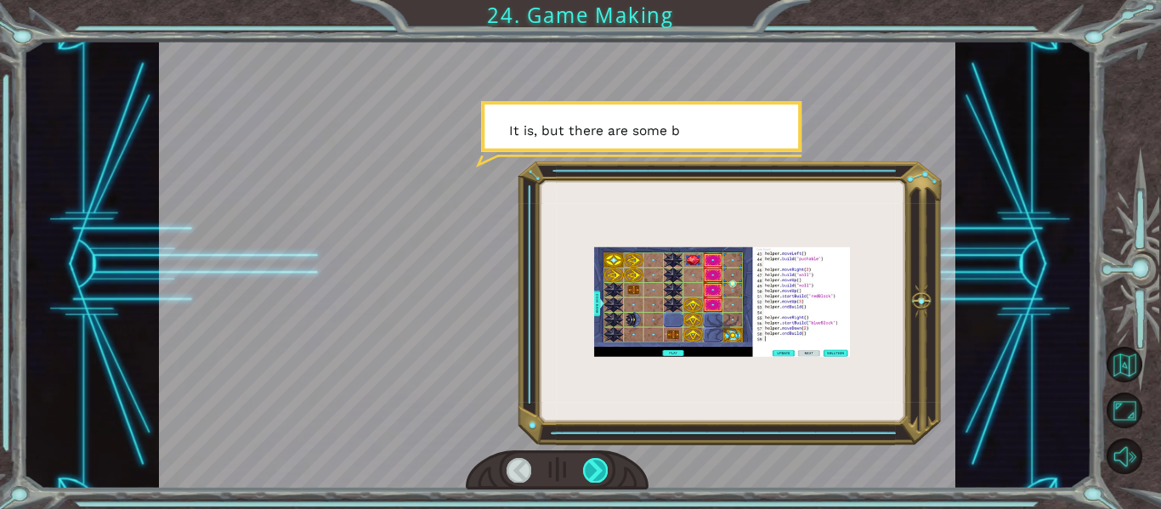
click at [584, 464] on div at bounding box center [595, 470] width 25 height 24
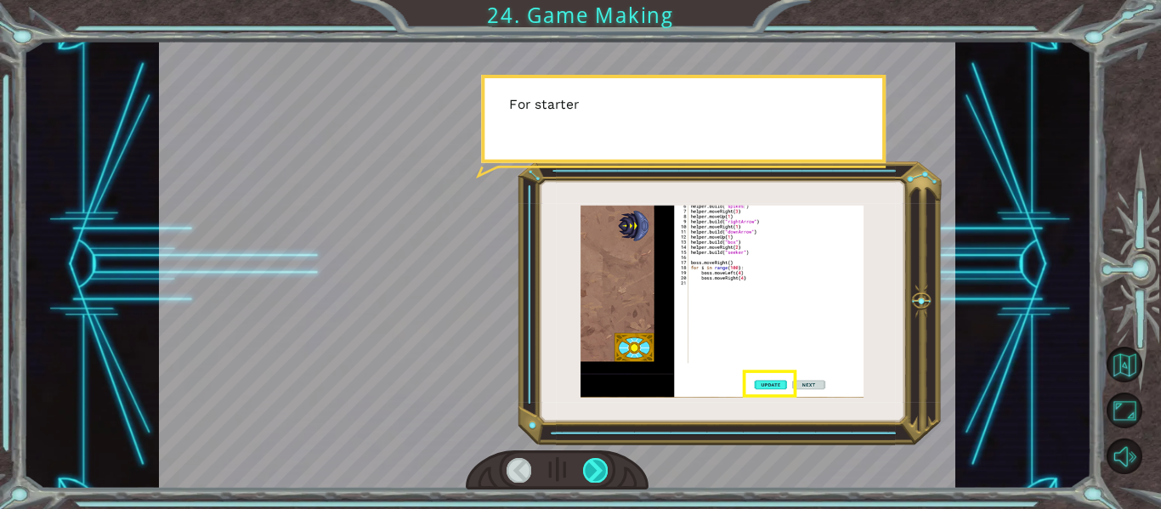
click at [584, 464] on div at bounding box center [595, 470] width 25 height 24
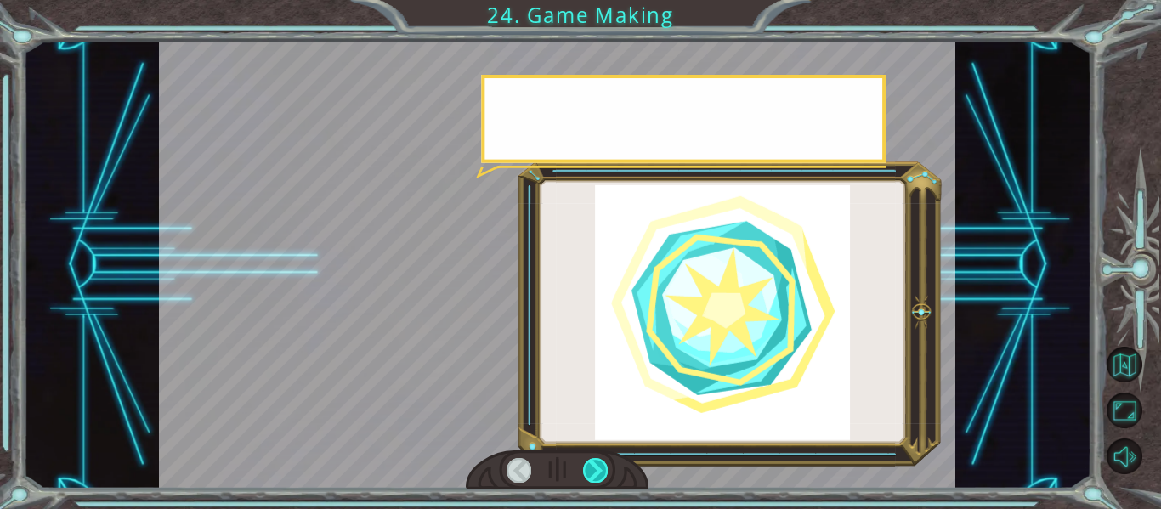
click at [584, 464] on div at bounding box center [595, 470] width 25 height 24
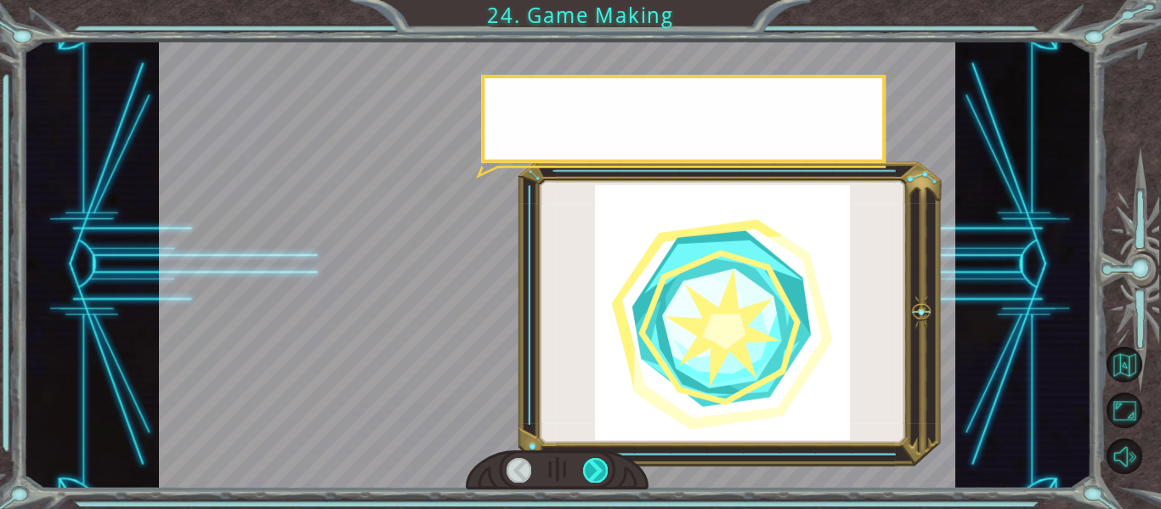
click at [584, 464] on div at bounding box center [595, 470] width 25 height 24
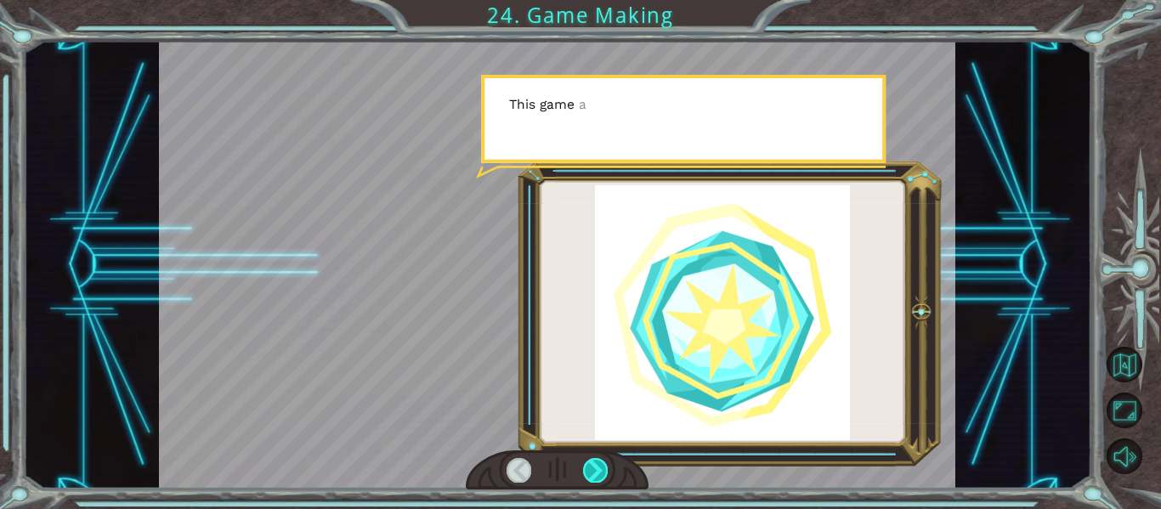
click at [584, 464] on div at bounding box center [595, 470] width 25 height 24
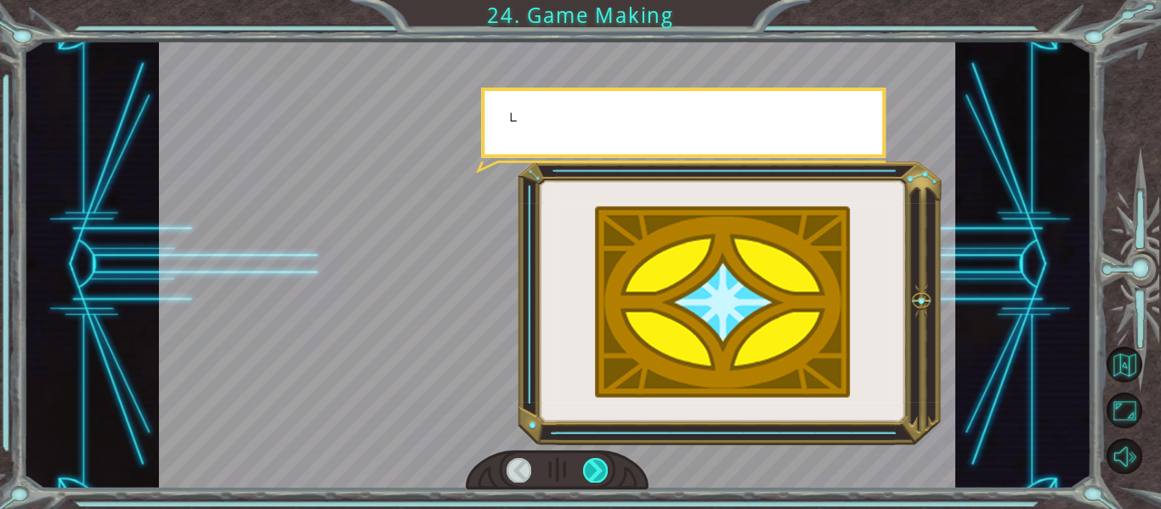
click at [584, 464] on div at bounding box center [595, 470] width 25 height 24
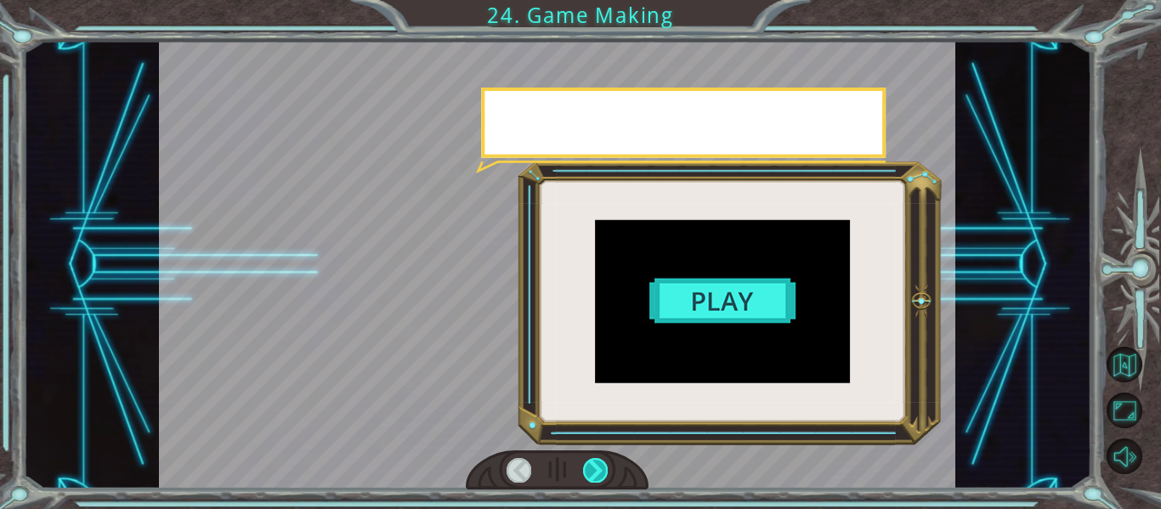
click at [584, 464] on div at bounding box center [595, 470] width 25 height 24
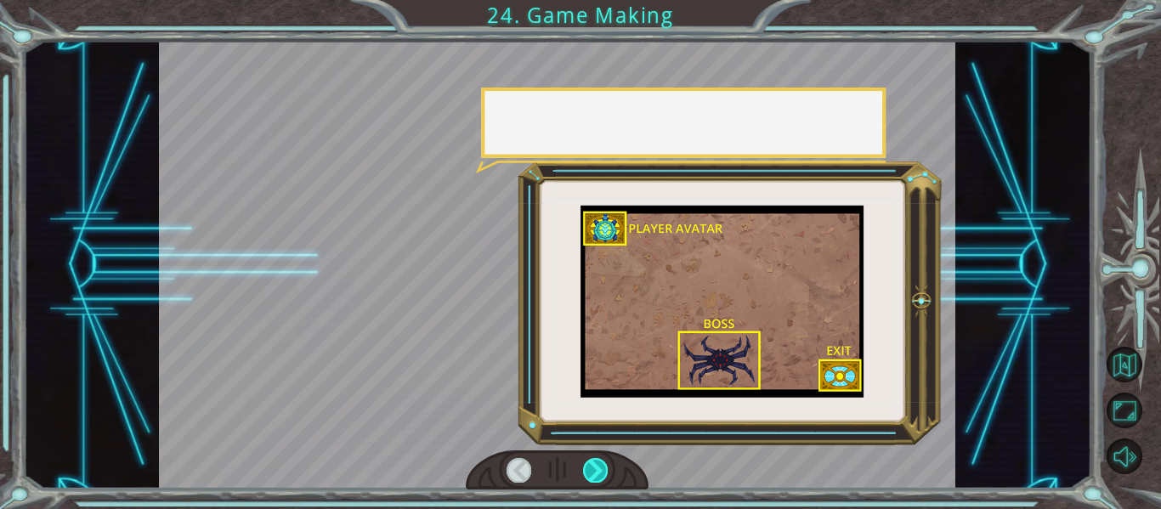
click at [584, 464] on div at bounding box center [595, 470] width 25 height 24
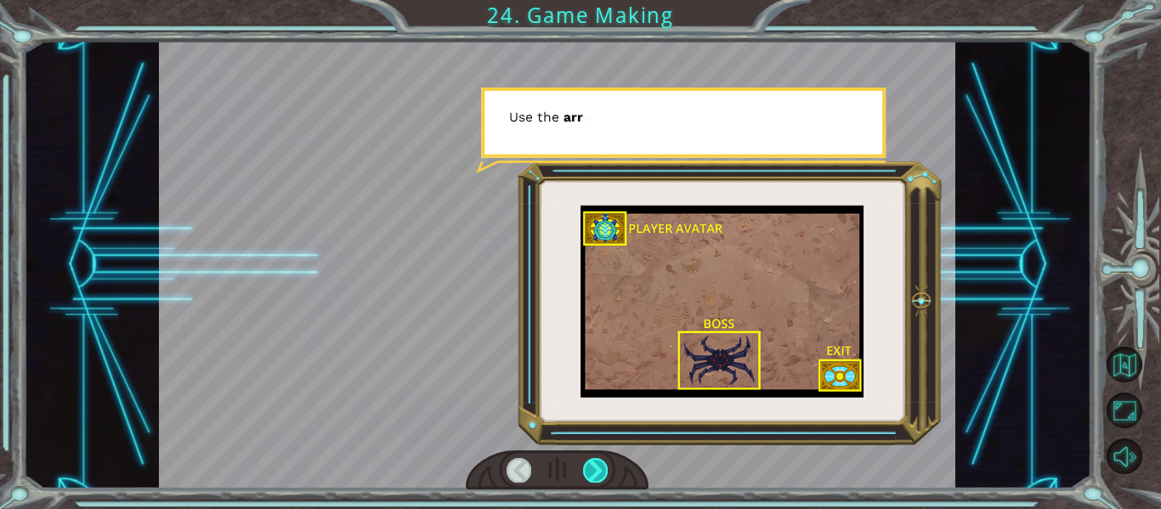
click at [584, 464] on div at bounding box center [595, 470] width 25 height 24
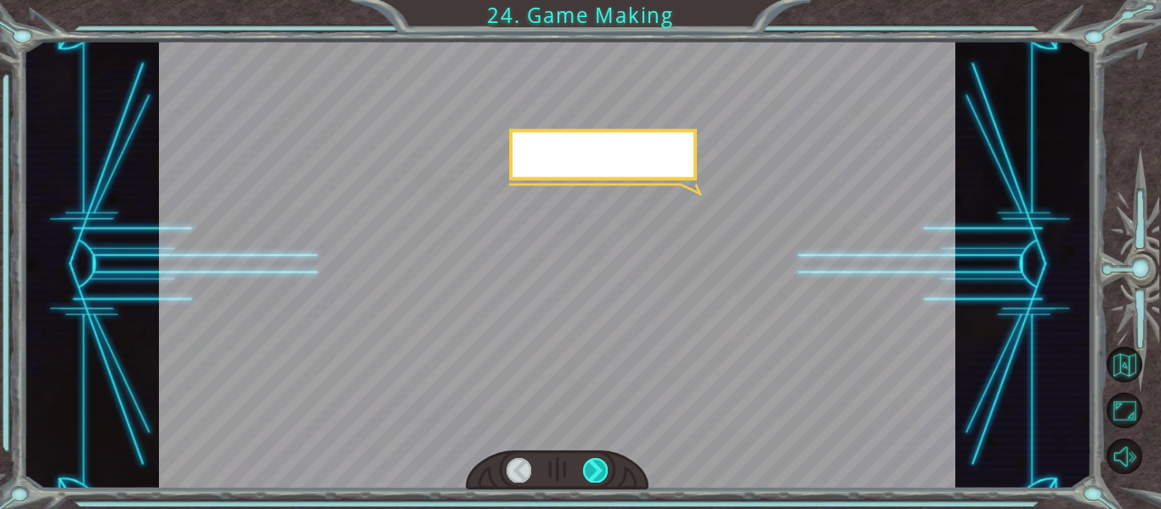
click at [584, 464] on div at bounding box center [595, 470] width 25 height 24
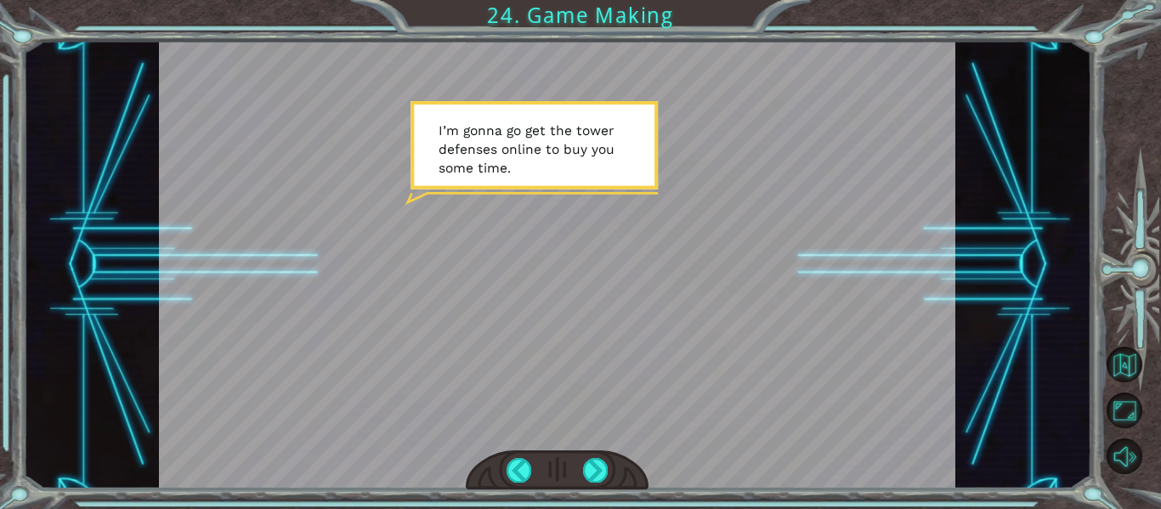
click at [590, 174] on div at bounding box center [558, 265] width 798 height 448
click at [591, 475] on div at bounding box center [595, 470] width 25 height 24
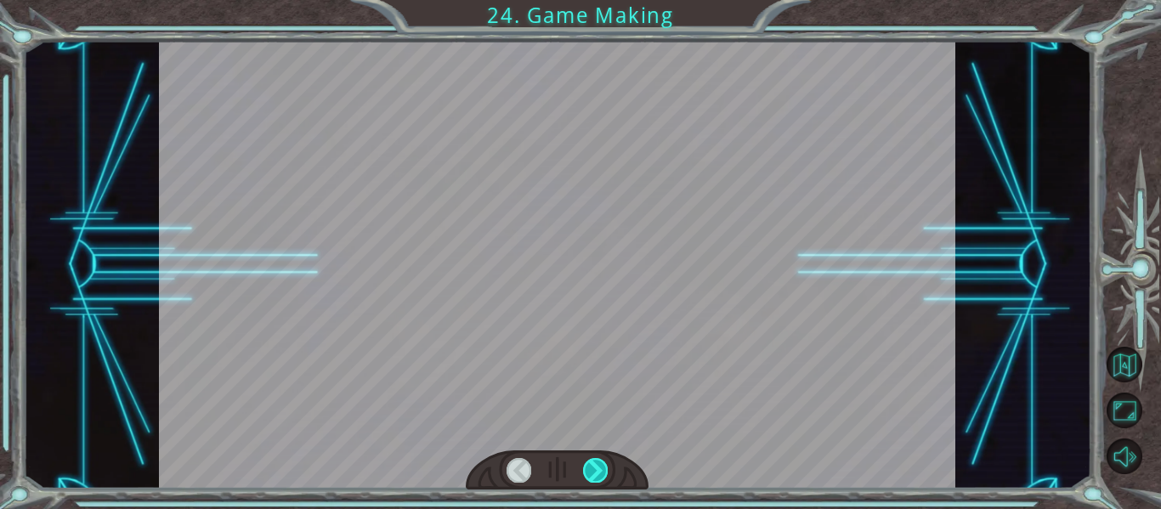
click at [591, 475] on div at bounding box center [595, 470] width 25 height 24
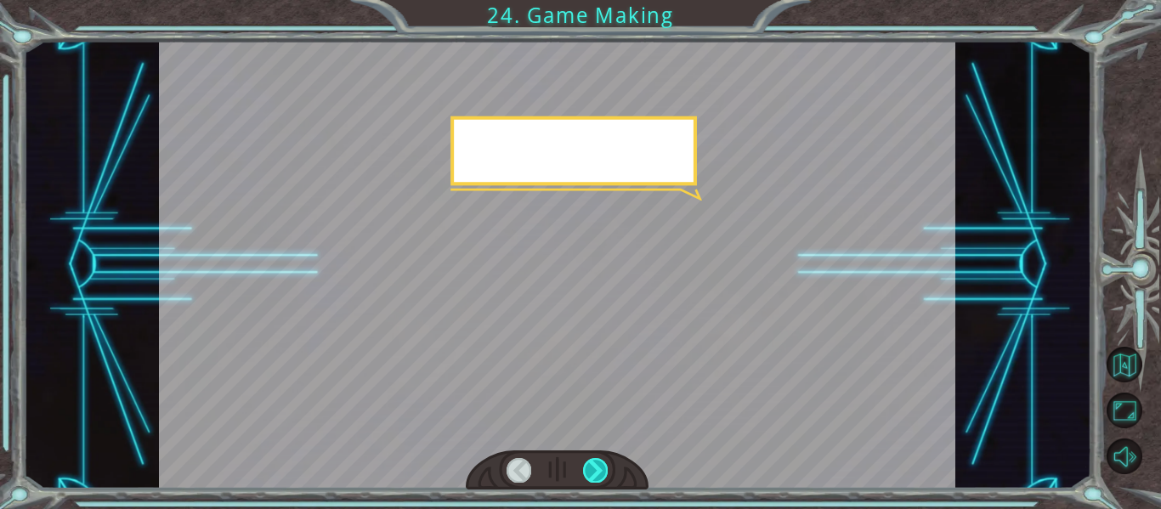
click at [591, 475] on div at bounding box center [595, 470] width 25 height 24
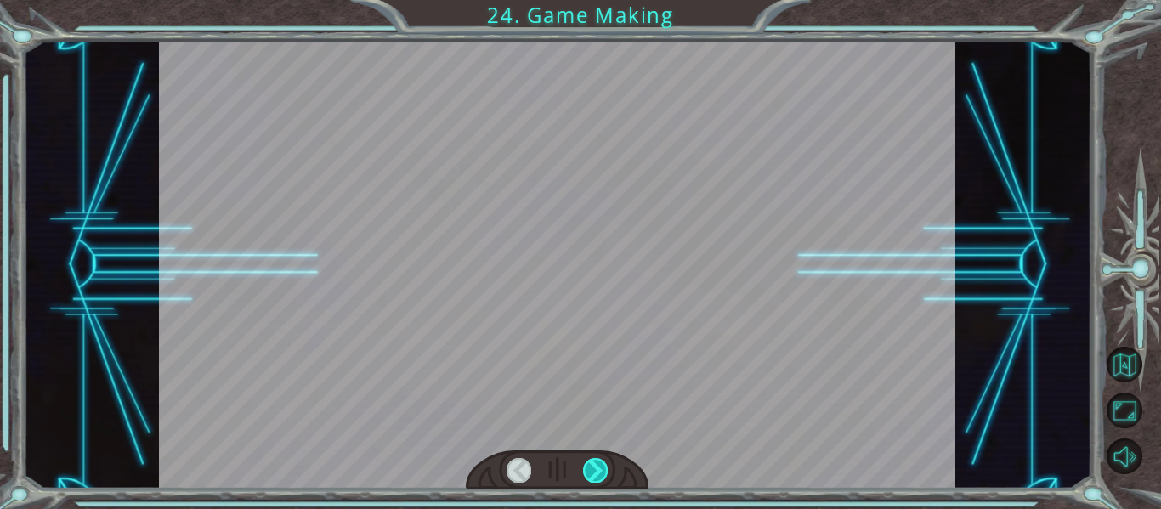
click at [591, 475] on div at bounding box center [595, 470] width 25 height 24
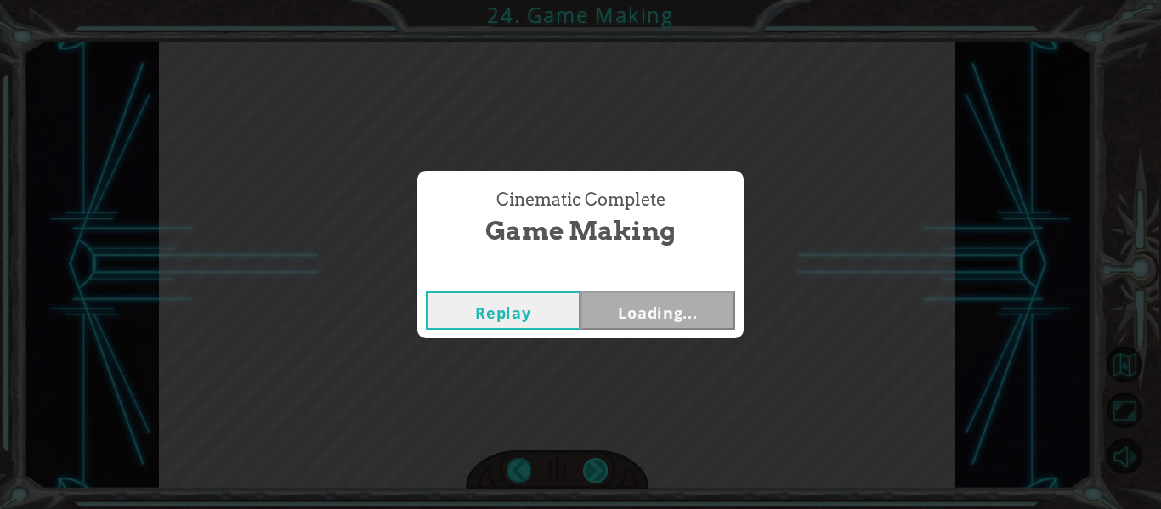
click at [591, 475] on div "Cinematic Complete Game Making Replay Loading..." at bounding box center [580, 254] width 1161 height 509
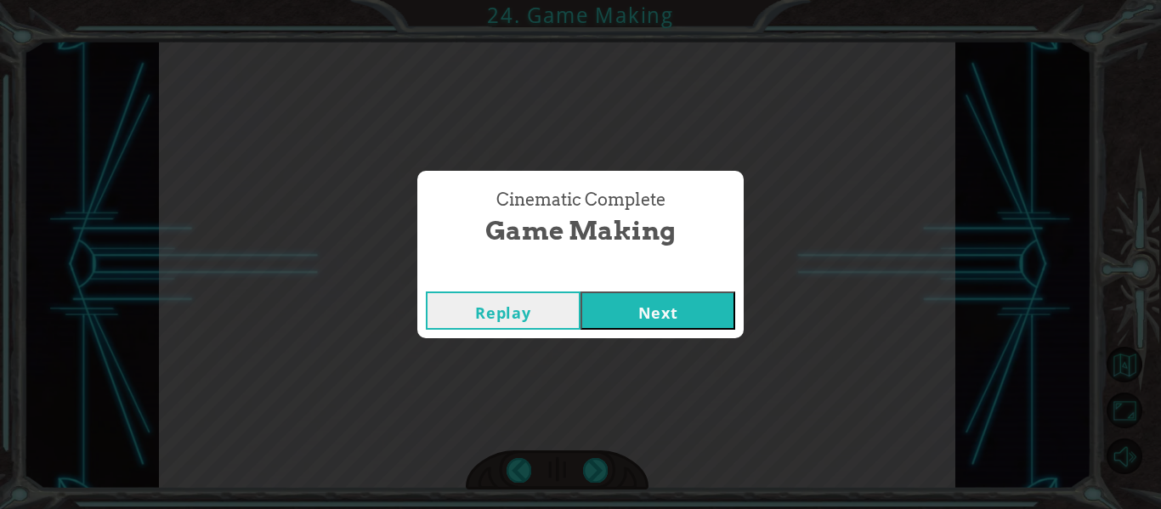
click at [657, 318] on button "Next" at bounding box center [658, 311] width 155 height 38
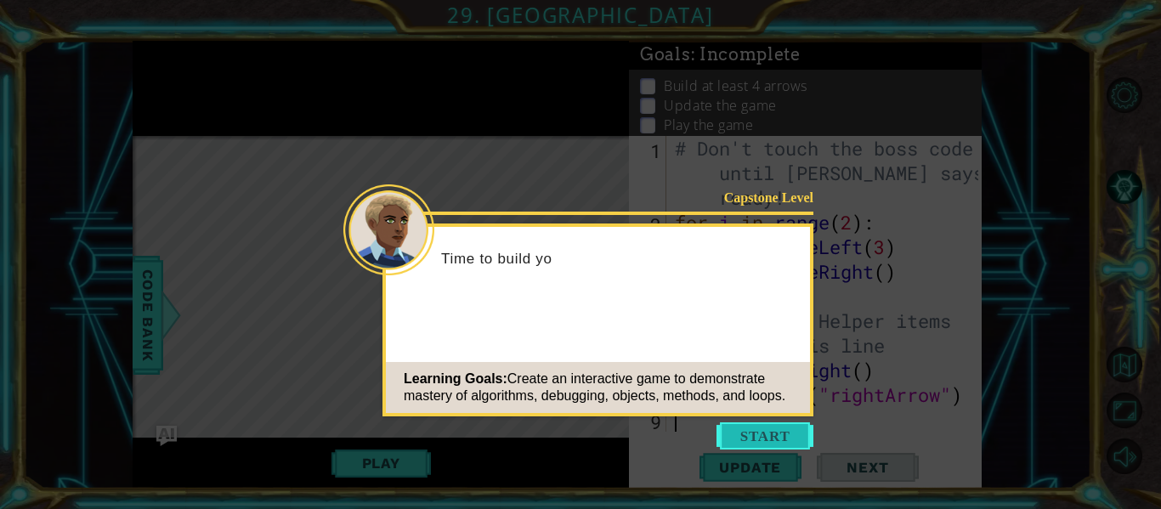
click at [759, 427] on button "Start" at bounding box center [765, 436] width 97 height 27
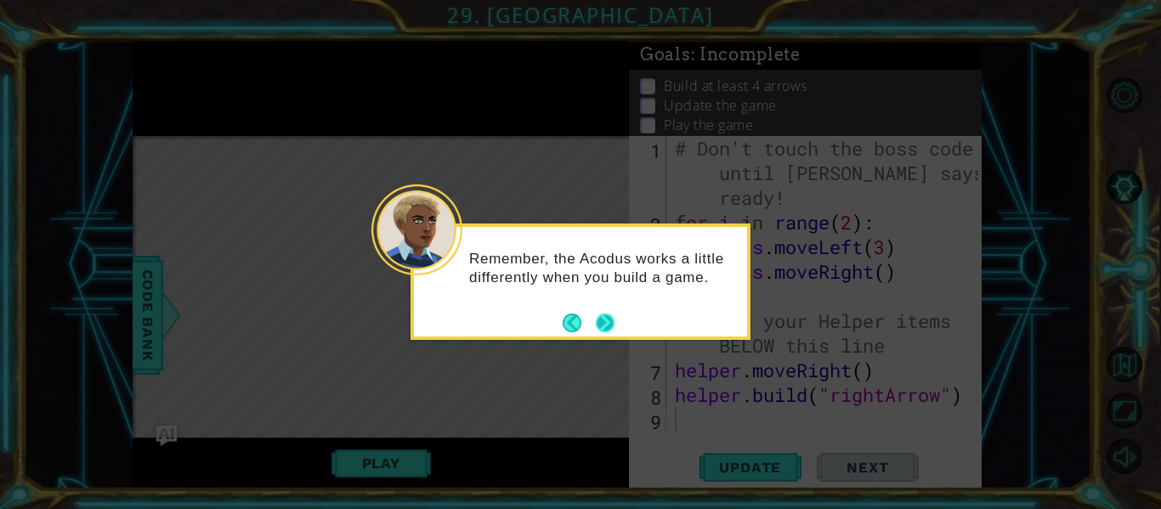
click at [601, 329] on button "Next" at bounding box center [604, 322] width 31 height 31
click at [601, 329] on icon at bounding box center [580, 254] width 1161 height 509
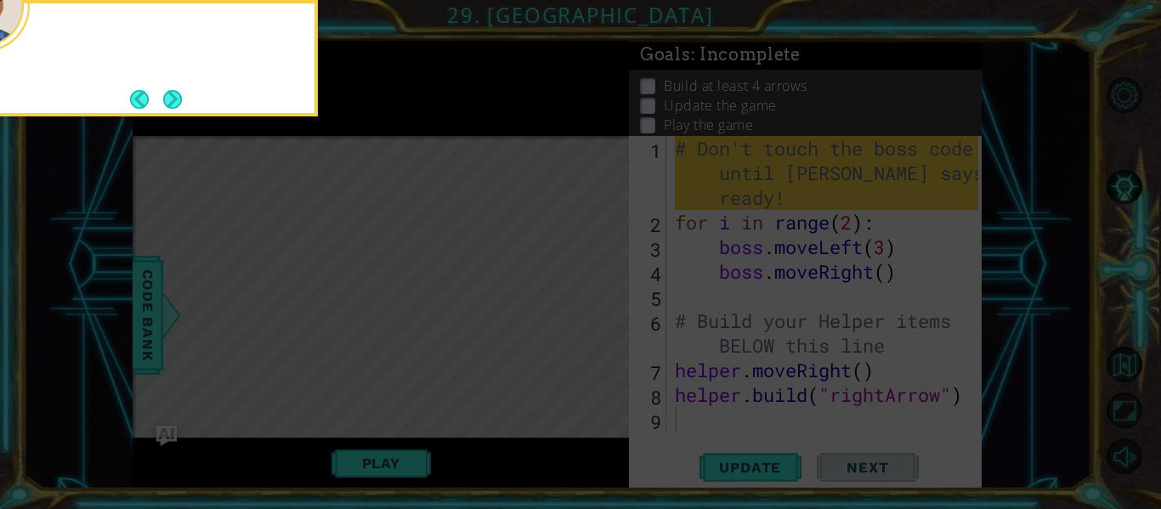
click at [601, 329] on icon at bounding box center [580, 76] width 1161 height 866
click at [167, 94] on button "Next" at bounding box center [171, 98] width 31 height 31
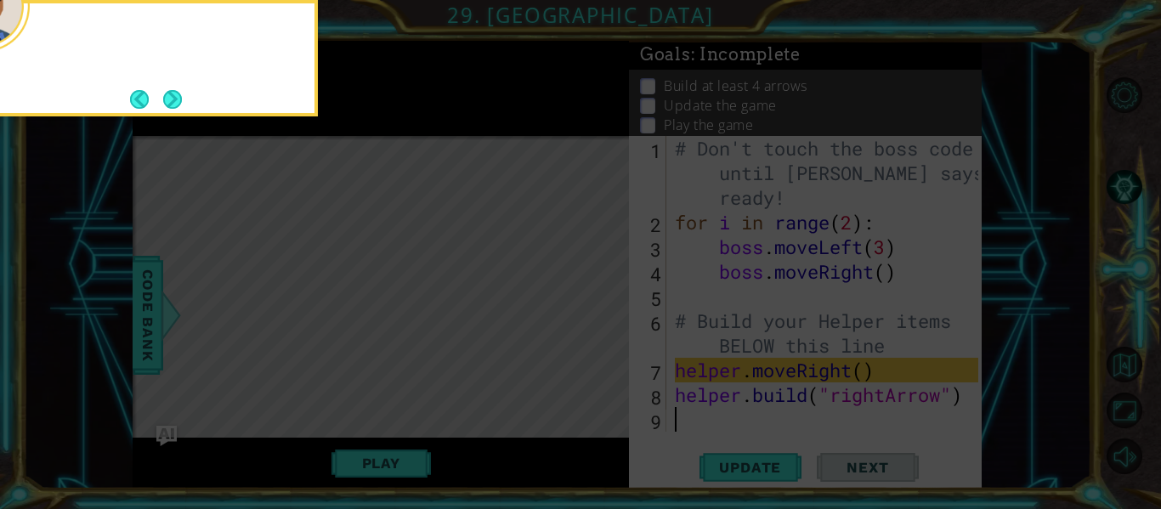
click at [167, 94] on button "Next" at bounding box center [172, 99] width 31 height 31
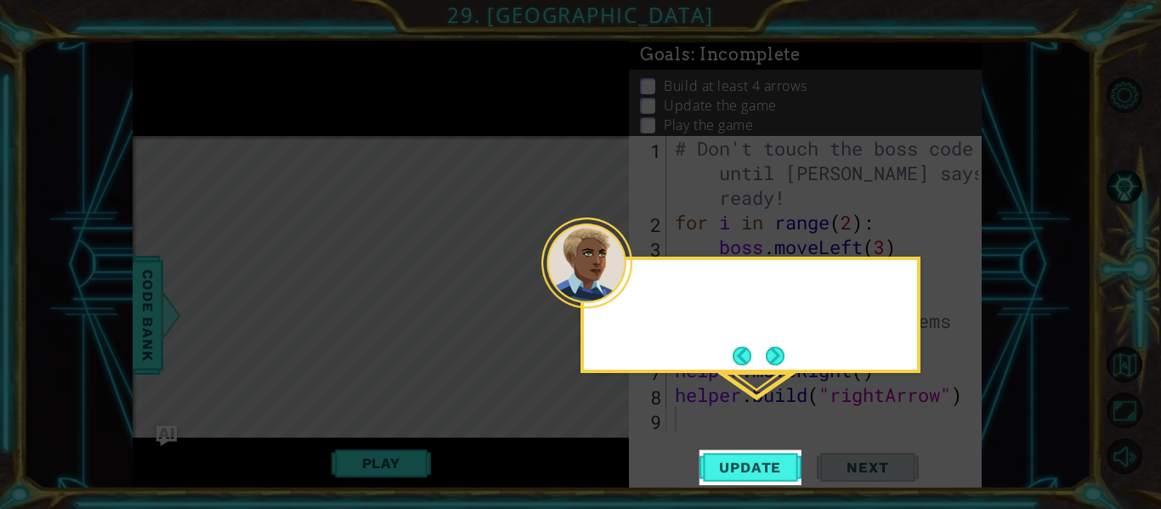
click at [167, 94] on icon at bounding box center [580, 254] width 1161 height 509
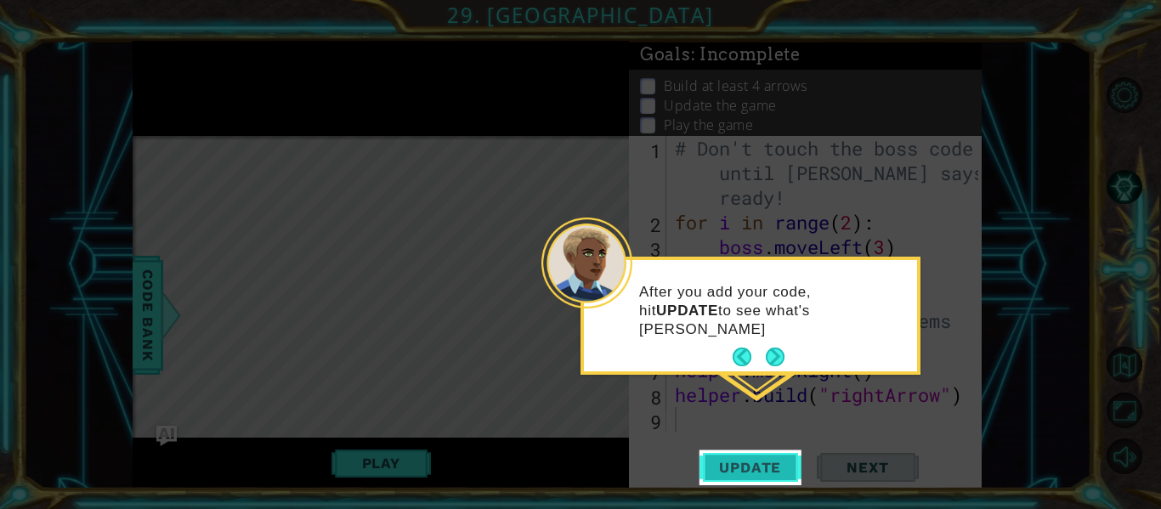
click at [725, 460] on span "Update" at bounding box center [750, 467] width 96 height 17
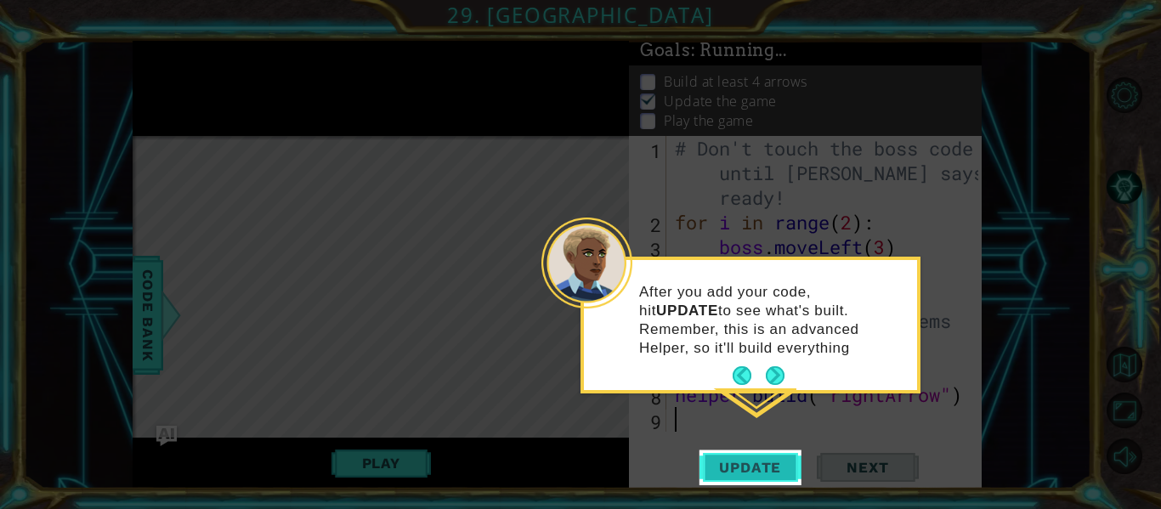
click at [727, 460] on span "Update" at bounding box center [750, 467] width 96 height 17
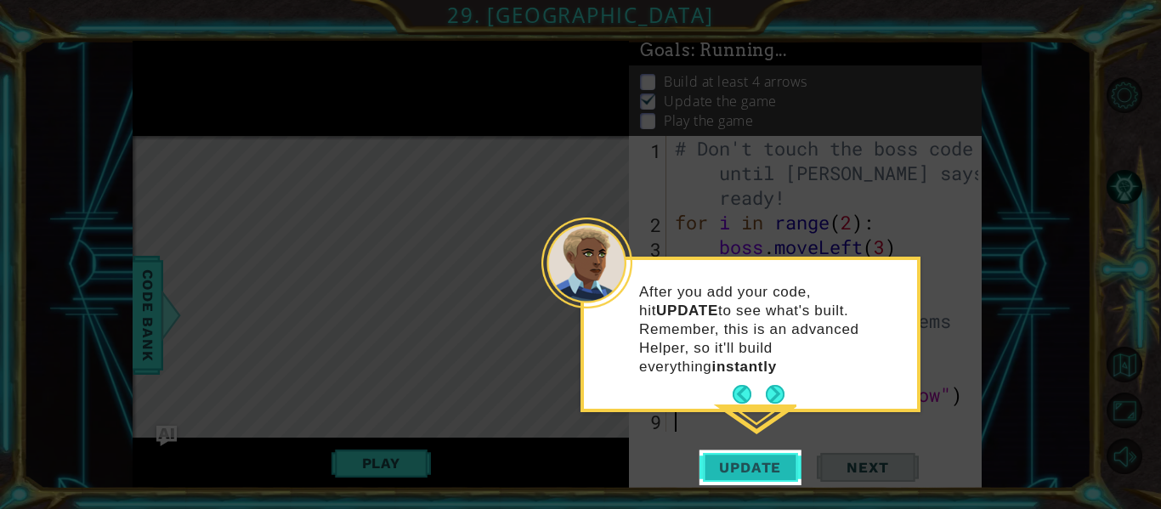
click at [727, 459] on span "Update" at bounding box center [750, 467] width 96 height 17
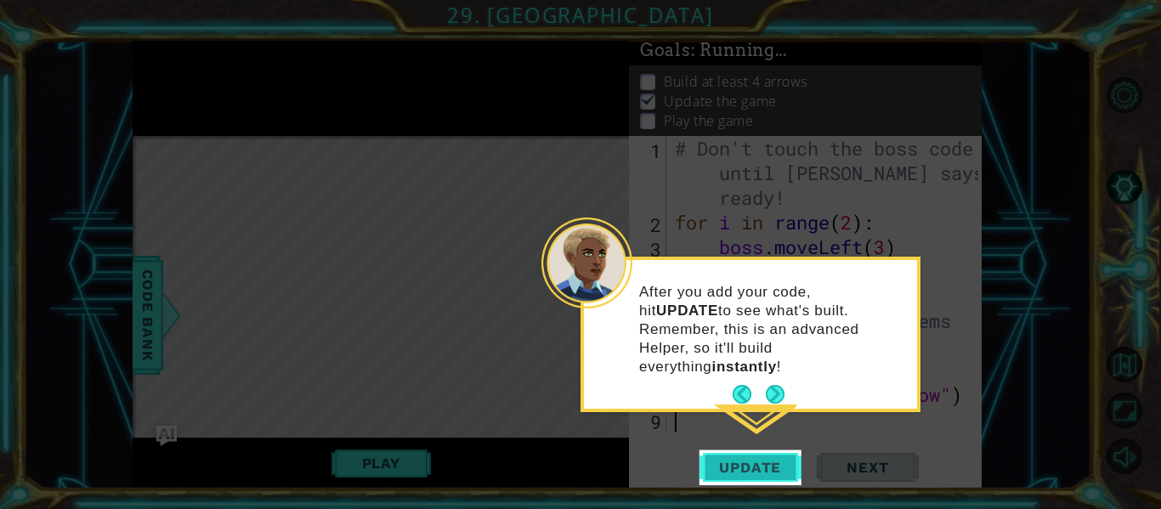
click at [727, 459] on span "Update" at bounding box center [750, 467] width 96 height 17
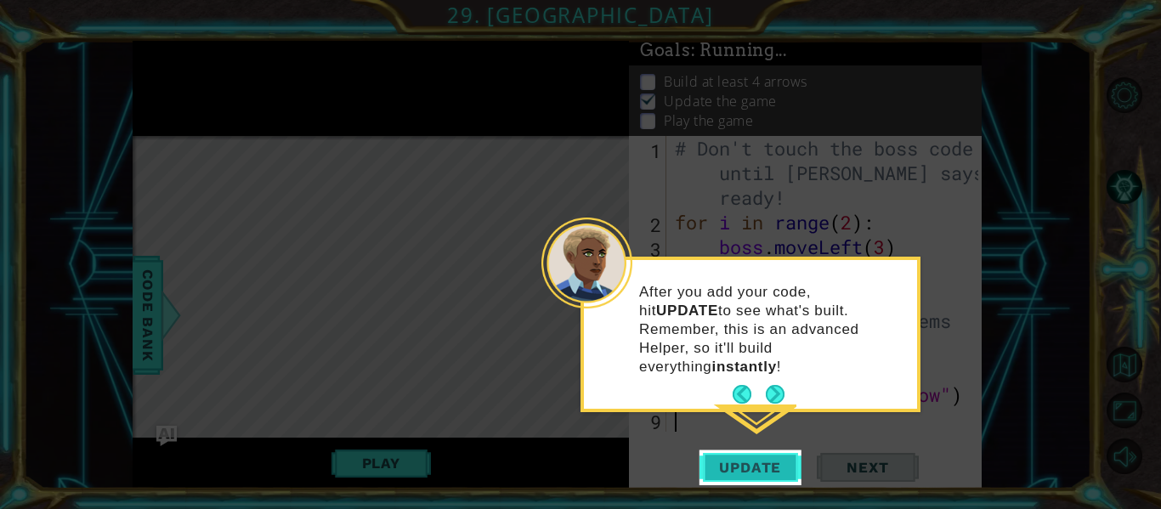
click at [727, 459] on span "Update" at bounding box center [750, 467] width 96 height 17
click at [771, 385] on button "Next" at bounding box center [776, 395] width 20 height 20
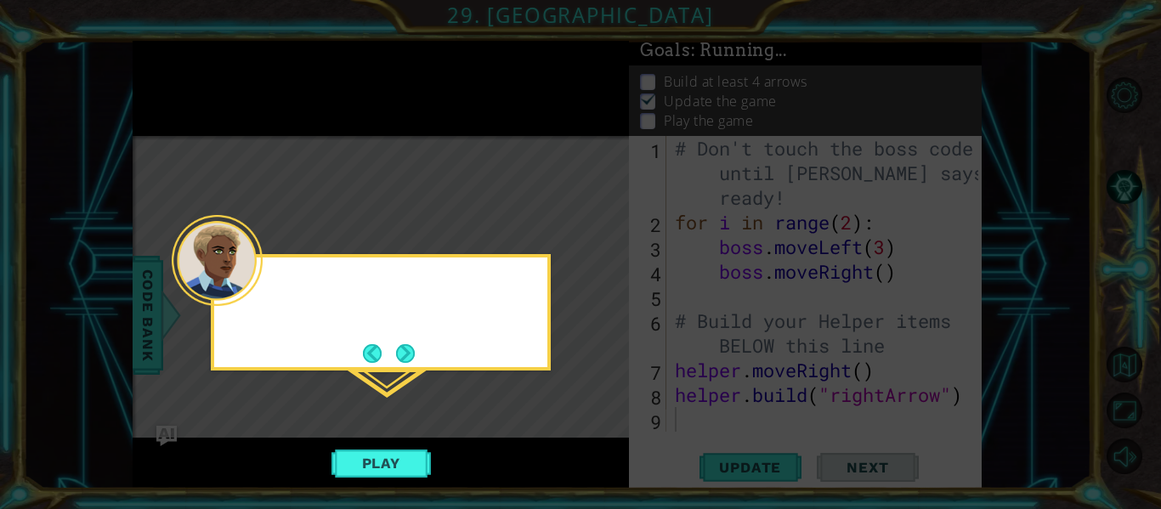
click at [771, 380] on icon at bounding box center [580, 254] width 1161 height 509
click at [391, 461] on button "Play" at bounding box center [381, 463] width 99 height 32
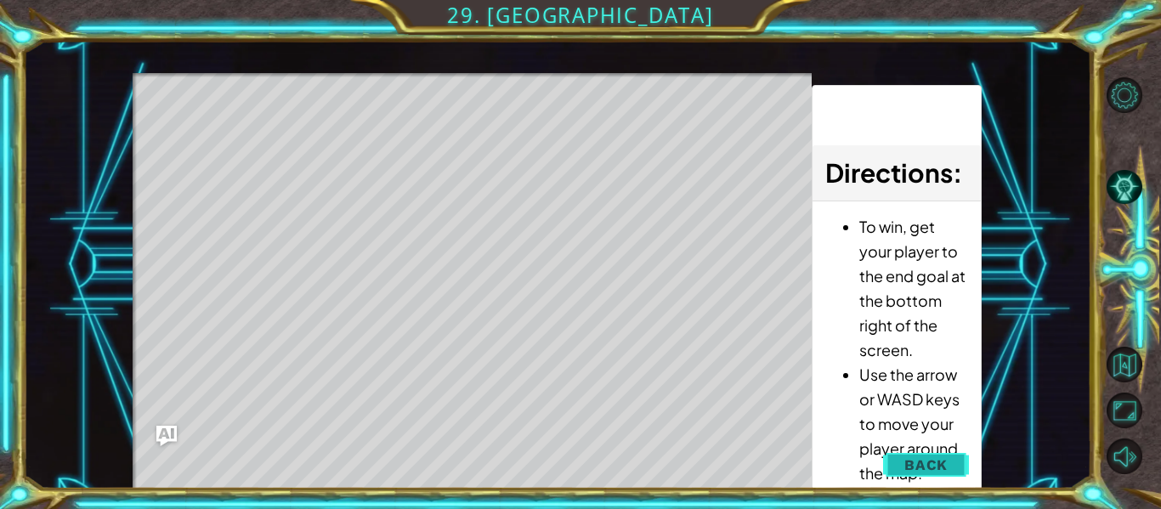
click at [947, 470] on span "Back" at bounding box center [926, 465] width 43 height 17
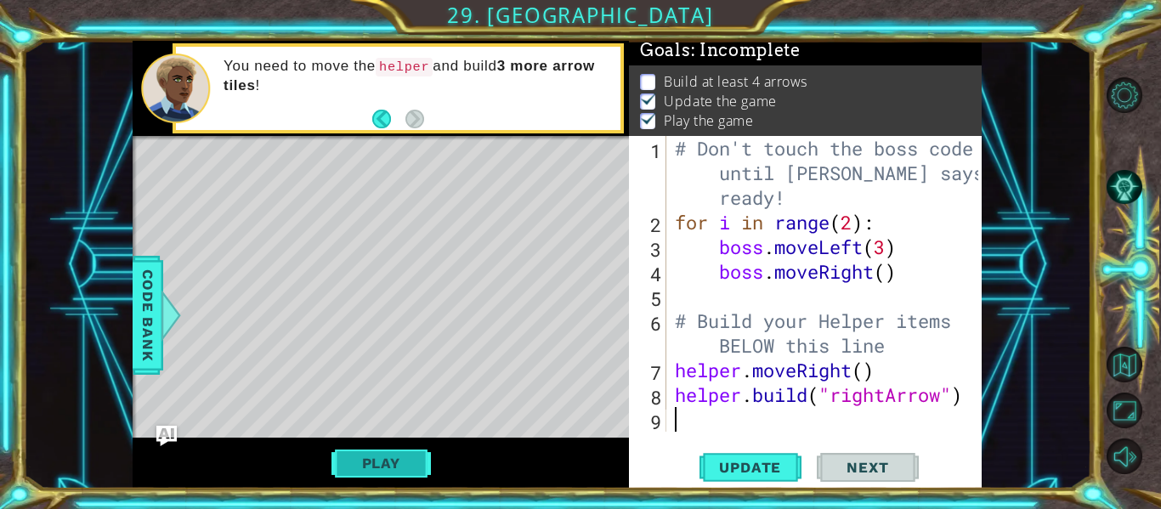
click at [395, 463] on button "Play" at bounding box center [381, 463] width 99 height 32
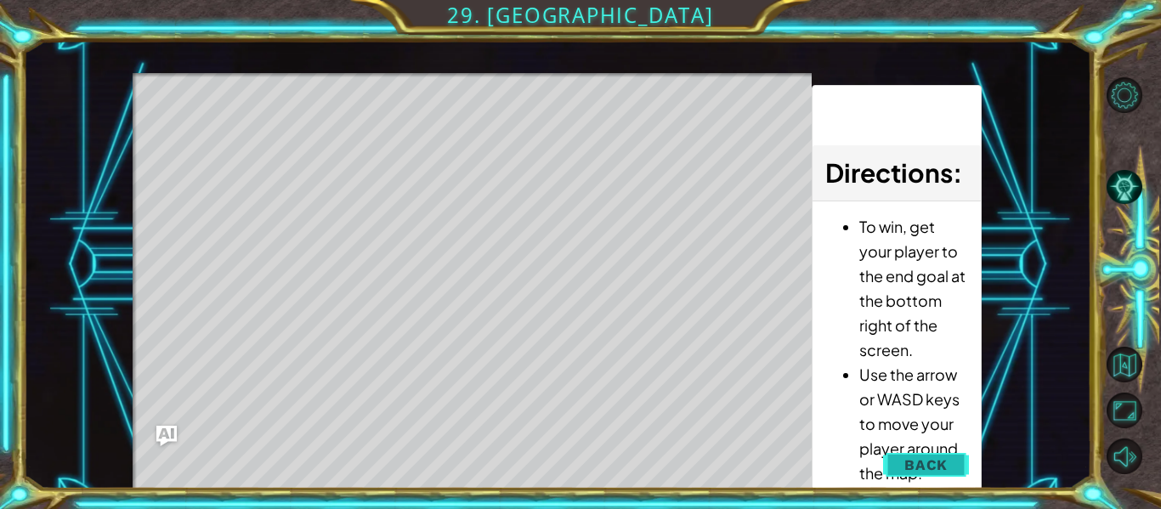
click at [942, 457] on span "Back" at bounding box center [926, 465] width 43 height 17
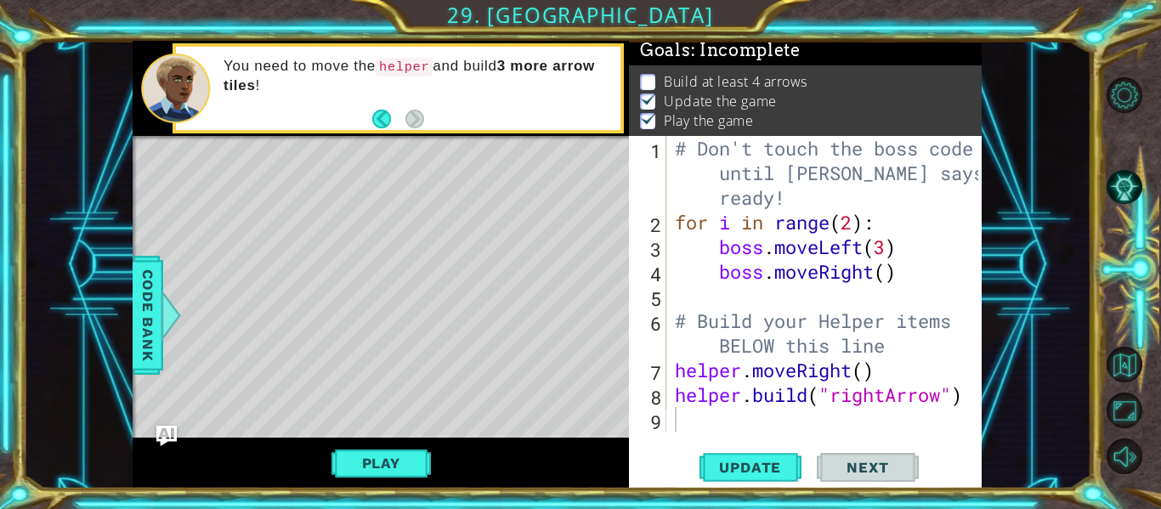
click at [743, 426] on div "# Don't touch the boss code until [PERSON_NAME] says you're ready! for i in ran…" at bounding box center [829, 333] width 315 height 395
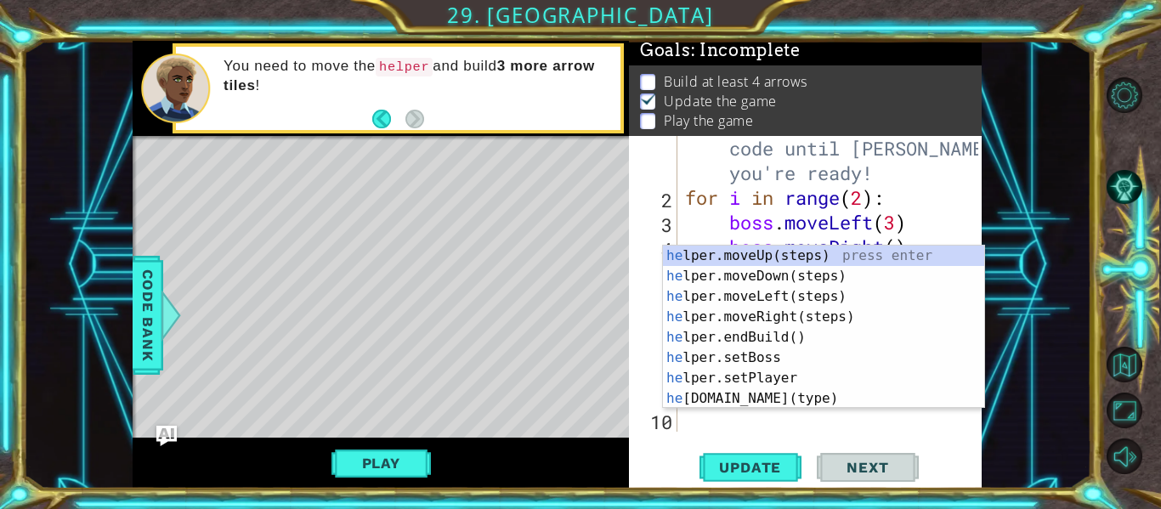
scroll to position [25, 0]
type textarea "h"
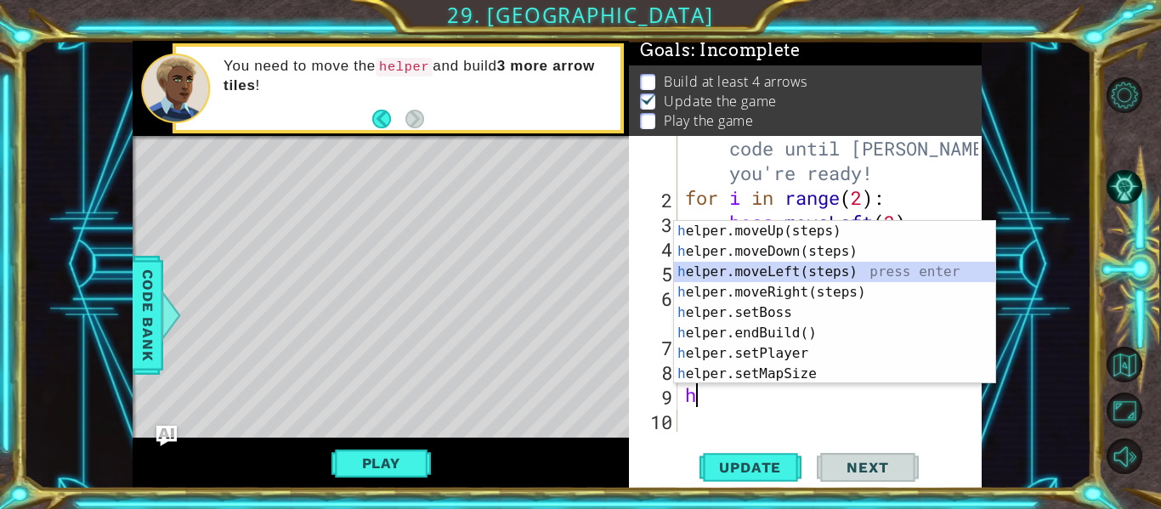
click at [820, 269] on div "h elper.moveUp(steps) press enter h elper.moveDown(steps) press enter h elper.m…" at bounding box center [834, 323] width 321 height 204
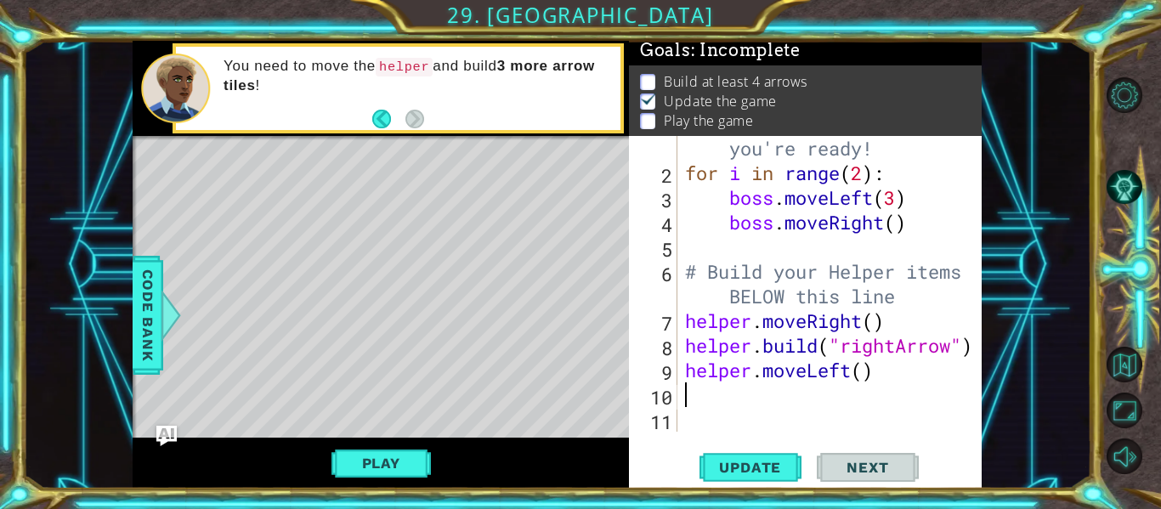
scroll to position [49, 0]
click at [753, 460] on span "Update" at bounding box center [750, 467] width 96 height 17
click at [872, 374] on div "# Don't touch the boss code until [PERSON_NAME] says you're ready! for i in ran…" at bounding box center [834, 284] width 305 height 395
click at [865, 372] on div "# Don't touch the boss code until [PERSON_NAME] says you're ready! for i in ran…" at bounding box center [834, 284] width 305 height 395
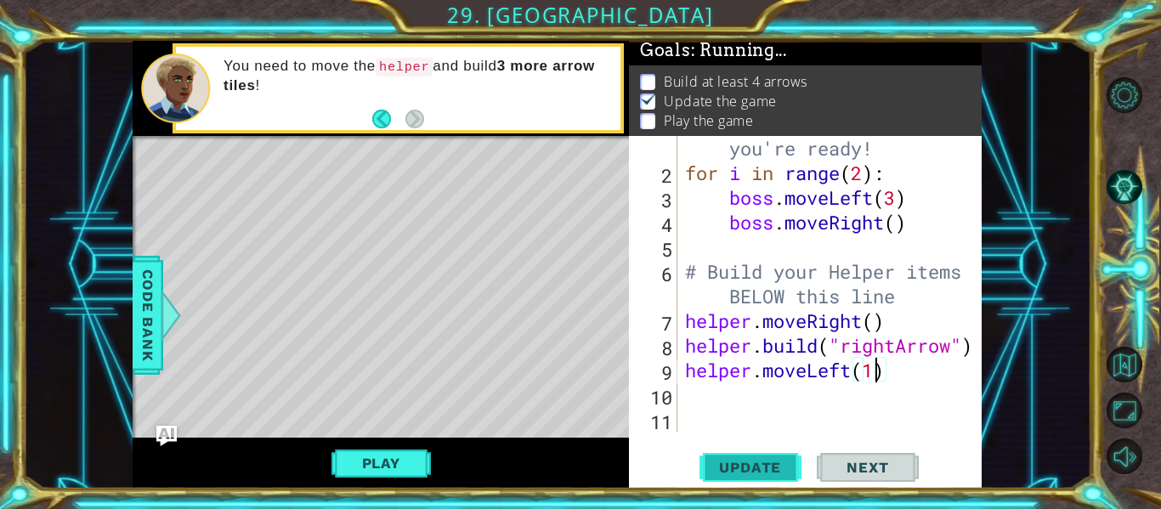
type textarea "helper.moveLeft(1)"
click at [754, 464] on span "Update" at bounding box center [750, 467] width 96 height 17
click at [387, 462] on button "Play" at bounding box center [381, 463] width 99 height 32
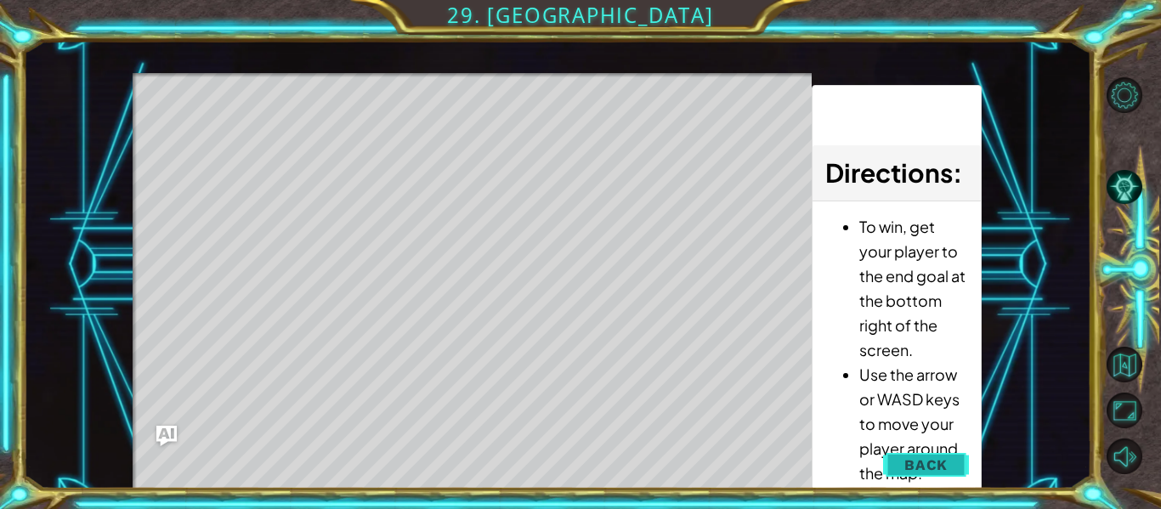
click at [931, 463] on span "Back" at bounding box center [926, 465] width 43 height 17
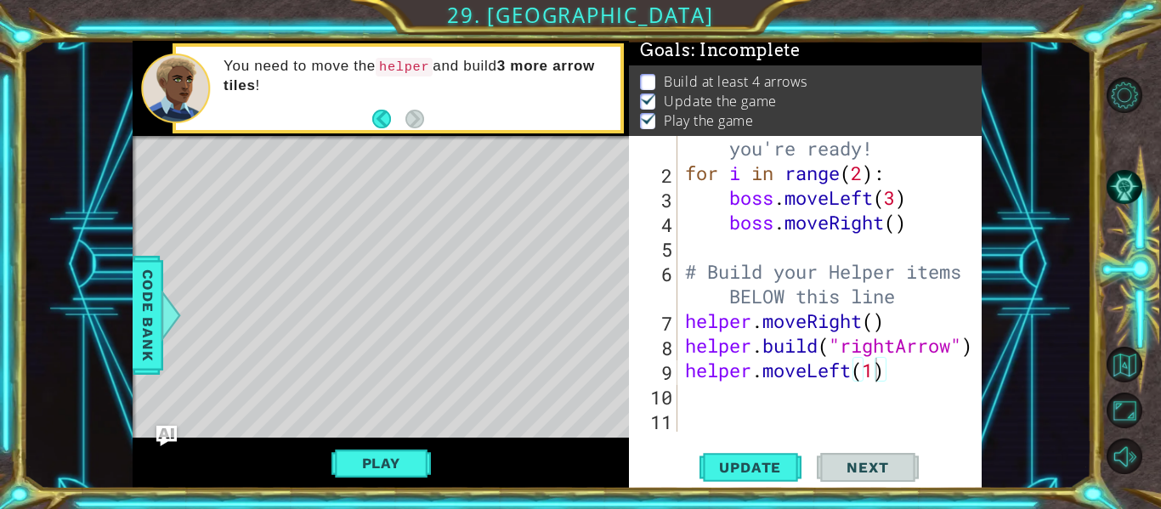
click at [745, 420] on div "# Don't touch the boss code until [PERSON_NAME] says you're ready! for i in ran…" at bounding box center [834, 284] width 305 height 395
click at [721, 385] on div "# Don't touch the boss code until [PERSON_NAME] says you're ready! for i in ran…" at bounding box center [834, 284] width 305 height 395
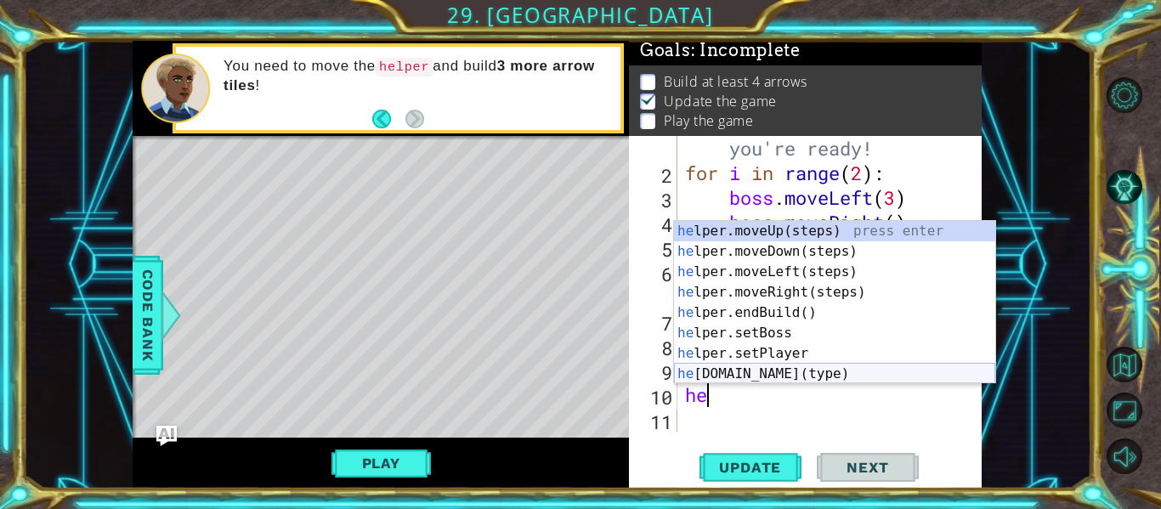
click at [775, 375] on div "he lper.moveUp(steps) press enter he lper.moveDown(steps) press enter he lper.m…" at bounding box center [834, 323] width 321 height 204
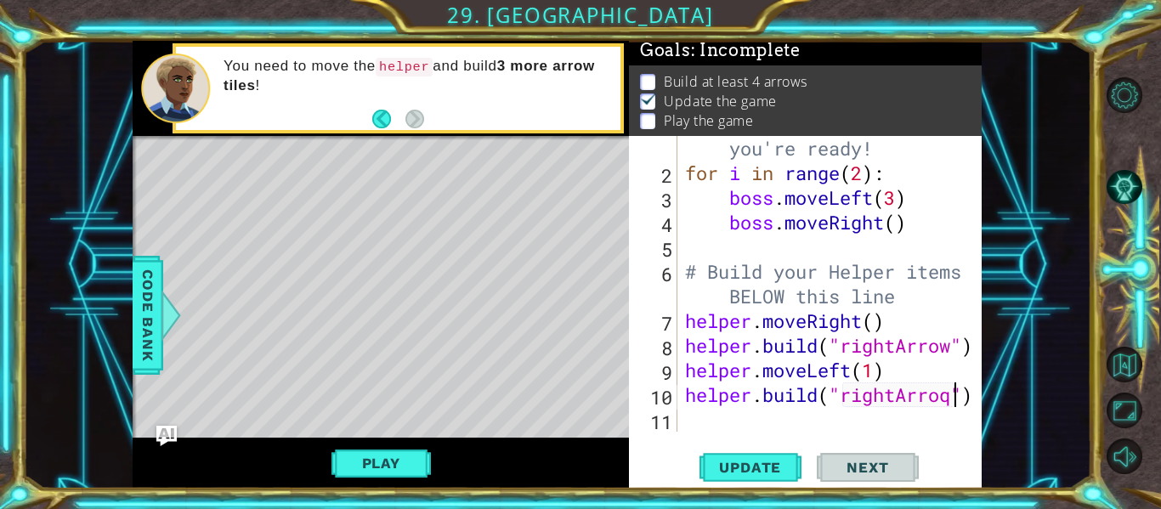
scroll to position [0, 13]
type textarea "[DOMAIN_NAME]("rightArrow")"
click at [355, 461] on button "Play" at bounding box center [381, 463] width 99 height 32
